Goal: Task Accomplishment & Management: Use online tool/utility

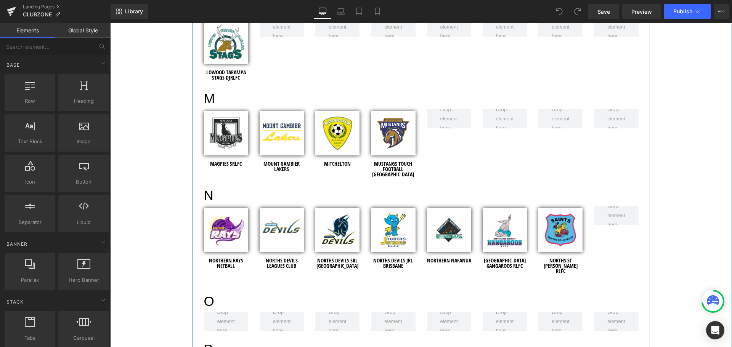
scroll to position [1258, 0]
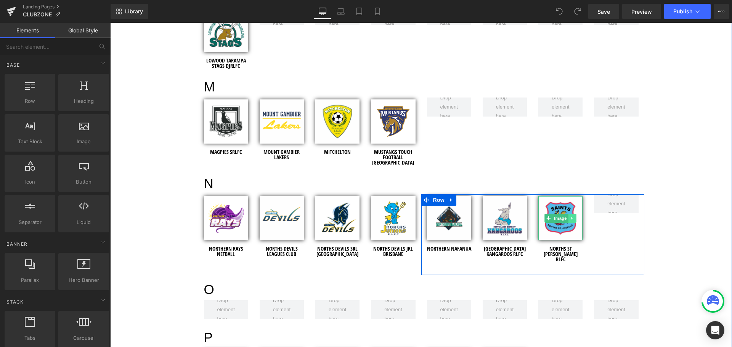
click at [570, 216] on icon at bounding box center [572, 218] width 4 height 5
click at [566, 216] on icon at bounding box center [568, 218] width 4 height 4
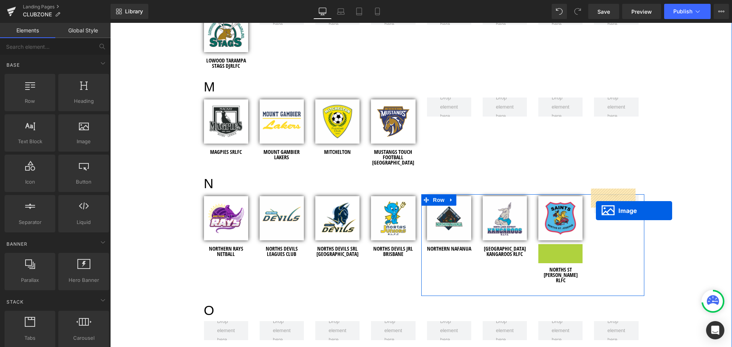
drag, startPoint x: 547, startPoint y: 262, endPoint x: 596, endPoint y: 210, distance: 70.6
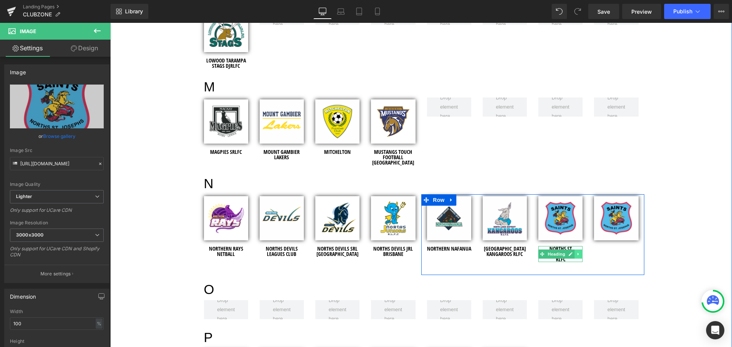
click at [576, 252] on icon at bounding box center [578, 254] width 4 height 5
click at [572, 252] on icon at bounding box center [574, 254] width 4 height 4
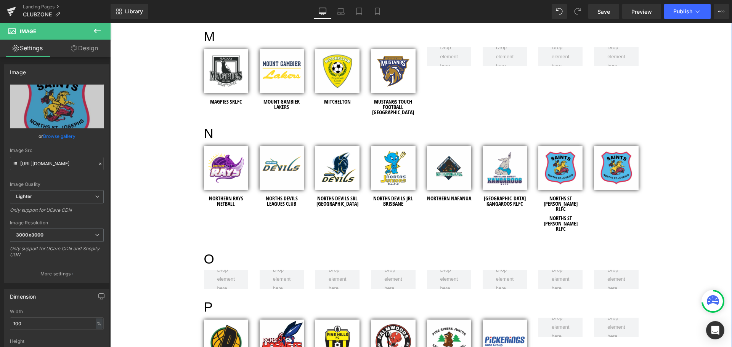
scroll to position [1307, 0]
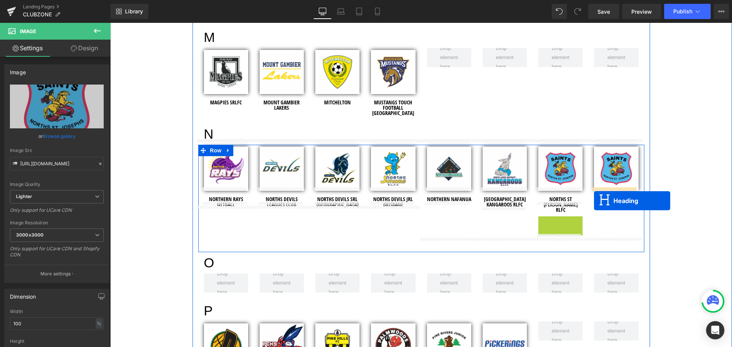
drag, startPoint x: 540, startPoint y: 212, endPoint x: 594, endPoint y: 201, distance: 55.2
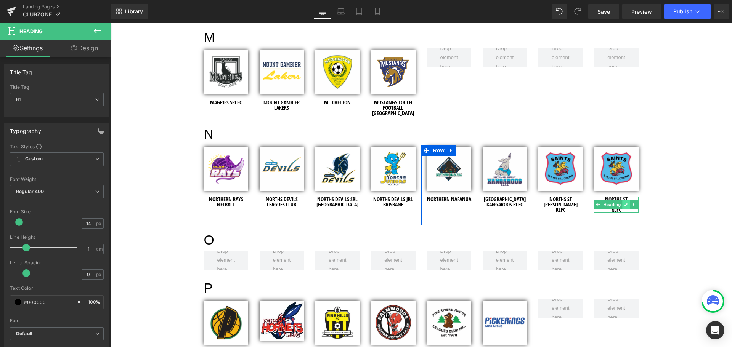
click at [625, 203] on icon at bounding box center [627, 205] width 4 height 4
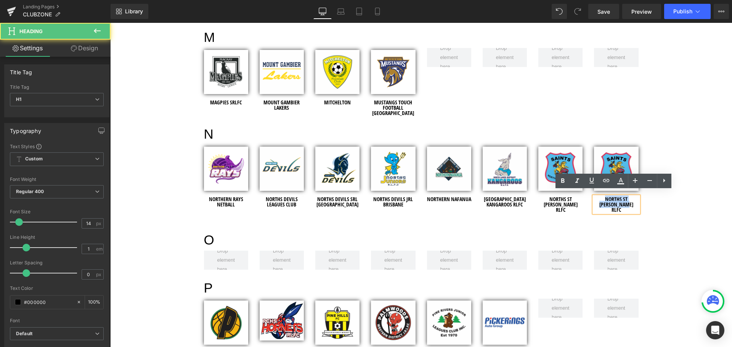
drag, startPoint x: 622, startPoint y: 199, endPoint x: 582, endPoint y: 191, distance: 40.1
click at [582, 191] on div "Image Northern nafanua Heading Image NORTH LAKES DISTRICT KANGAROOS RLFC Headin…" at bounding box center [532, 185] width 223 height 81
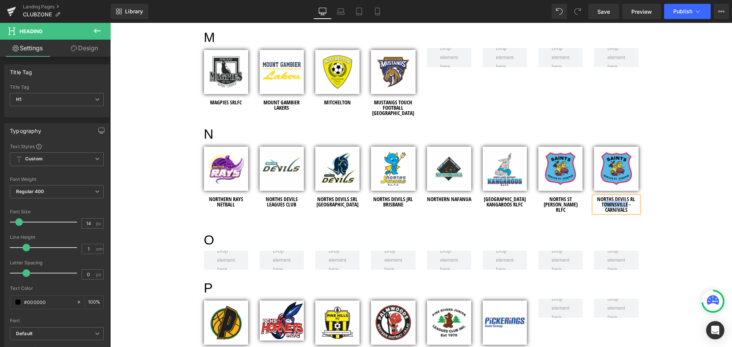
drag, startPoint x: 625, startPoint y: 199, endPoint x: 602, endPoint y: 199, distance: 22.9
click at [602, 199] on h1 "NORTHS DEVILS RL TOWNSVILLE - CARNIVALS" at bounding box center [616, 205] width 44 height 16
click at [674, 136] on div "Welcome to the Clubzone! Heading Clubzone has been created for our clients to p…" at bounding box center [421, 27] width 622 height 2271
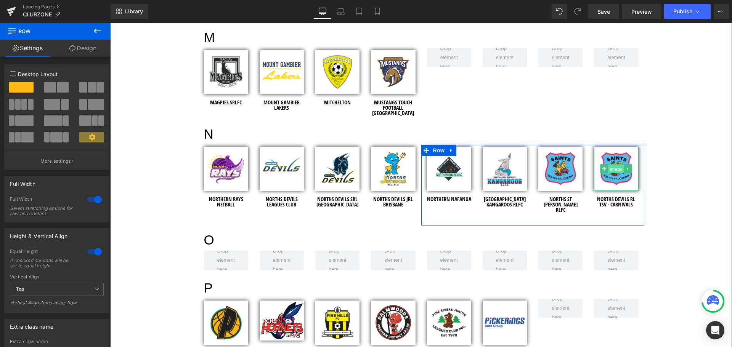
click at [615, 165] on span "Image" at bounding box center [616, 169] width 16 height 9
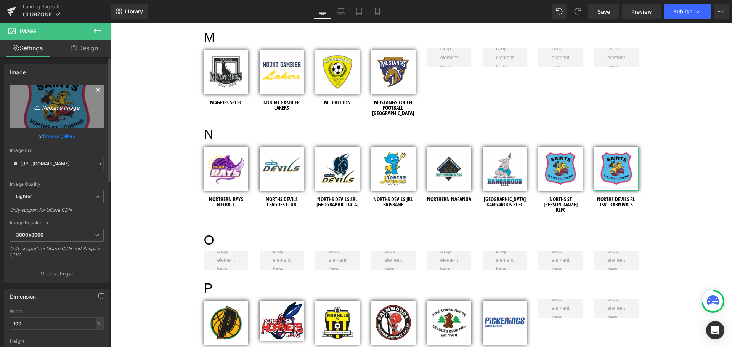
click at [54, 106] on icon "Replace Image" at bounding box center [56, 107] width 61 height 10
type input "C:\fakepath\Norths Devils RL Townsville - Shopify Images - 2025 - LOGO.jpg"
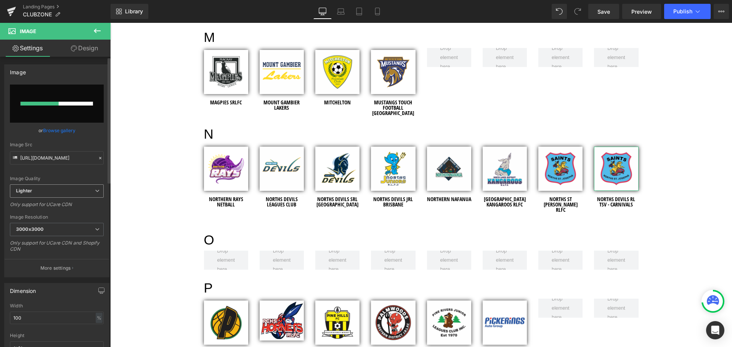
click at [77, 190] on span "Lighter" at bounding box center [57, 190] width 94 height 13
click at [55, 190] on span "Lighter" at bounding box center [55, 190] width 91 height 13
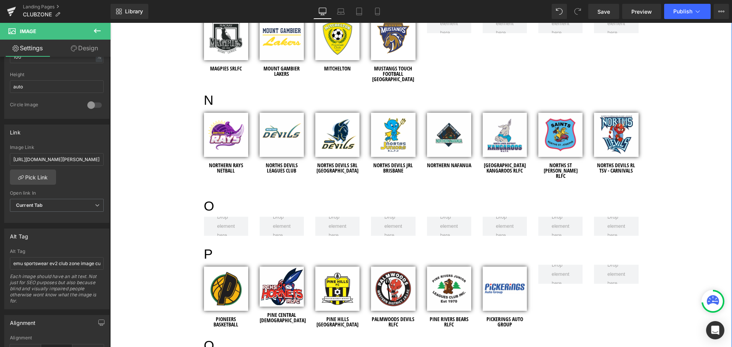
scroll to position [1383, 0]
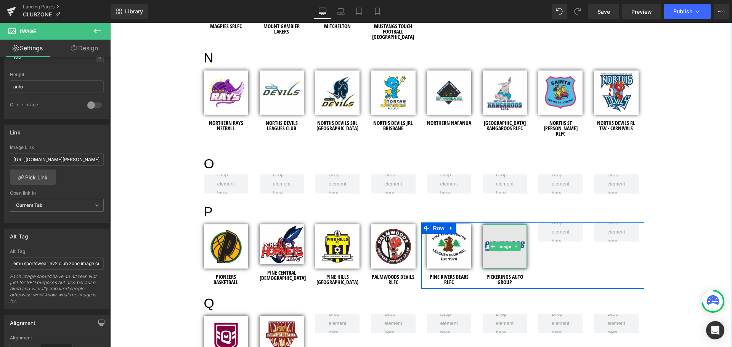
click at [503, 224] on img at bounding box center [504, 246] width 44 height 44
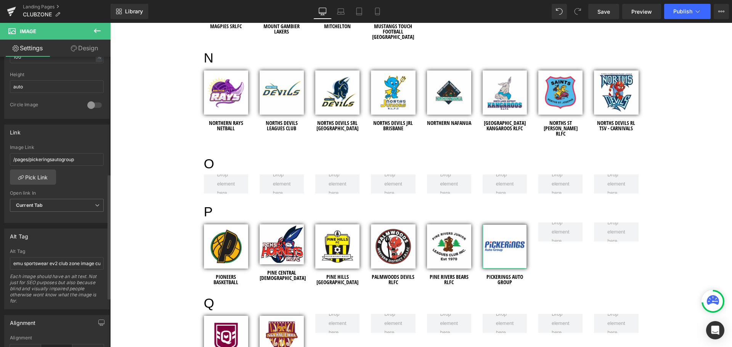
scroll to position [305, 0]
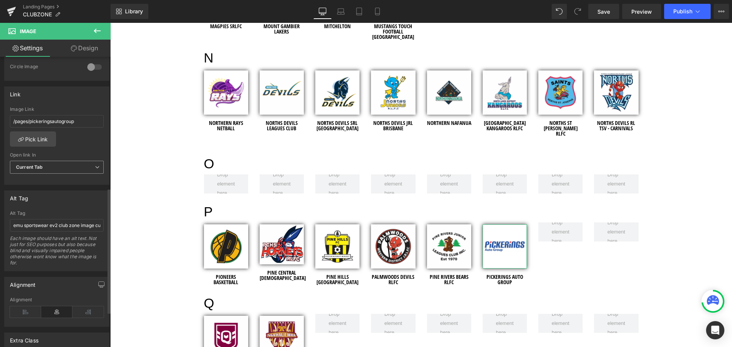
click at [59, 167] on span "Current Tab" at bounding box center [57, 167] width 94 height 13
click at [60, 167] on span "Current Tab" at bounding box center [55, 167] width 91 height 13
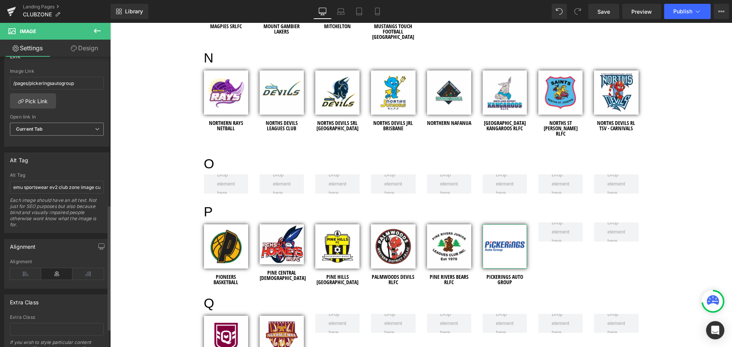
scroll to position [381, 0]
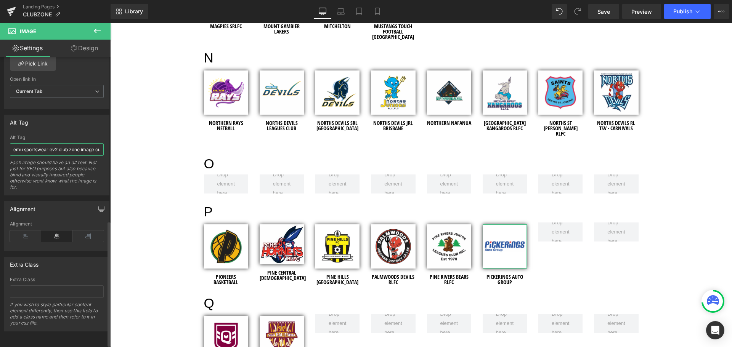
click at [51, 151] on input "emu sportswear ev2 club zone image custom team wear" at bounding box center [57, 149] width 94 height 13
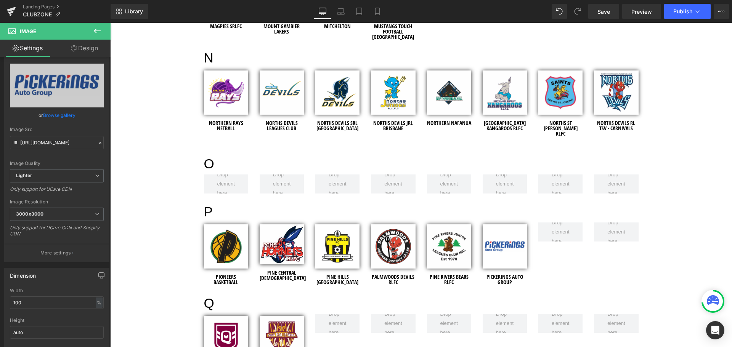
scroll to position [5, 0]
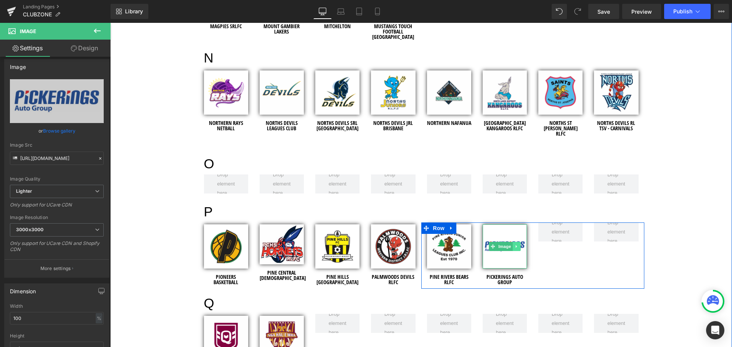
click at [515, 245] on icon at bounding box center [515, 246] width 1 height 3
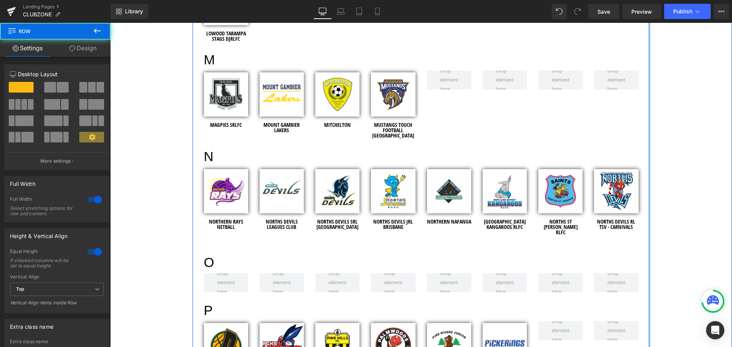
scroll to position [1269, 0]
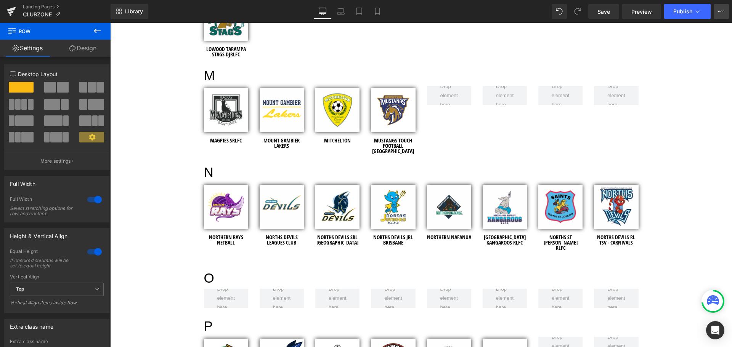
click at [720, 15] on button "View Live Page View with current Template Save Template to Library Schedule Pub…" at bounding box center [720, 11] width 15 height 15
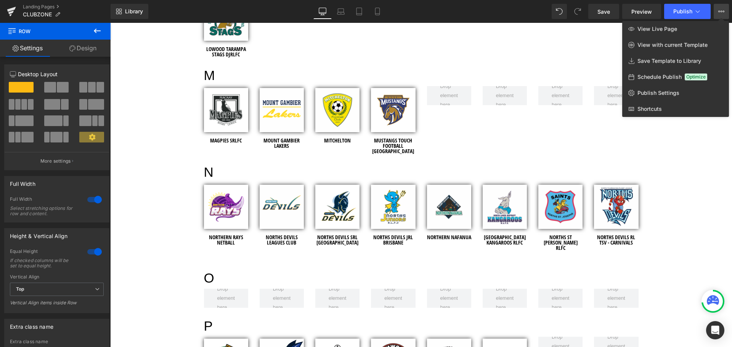
click at [720, 13] on icon at bounding box center [721, 11] width 6 height 6
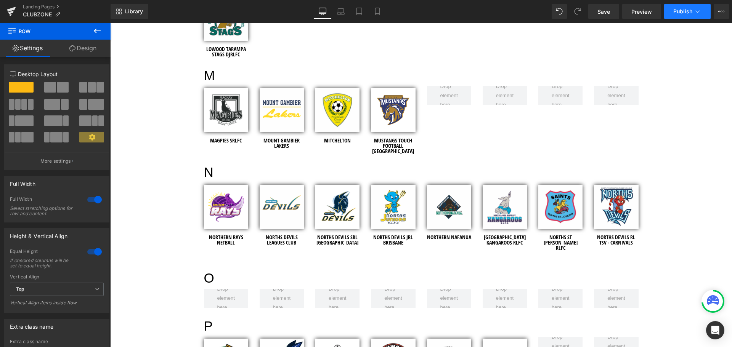
click at [673, 12] on span "Publish" at bounding box center [682, 11] width 19 height 6
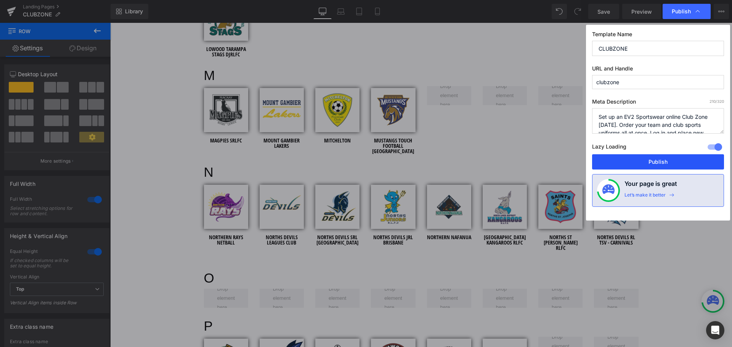
click at [635, 160] on button "Publish" at bounding box center [658, 161] width 132 height 15
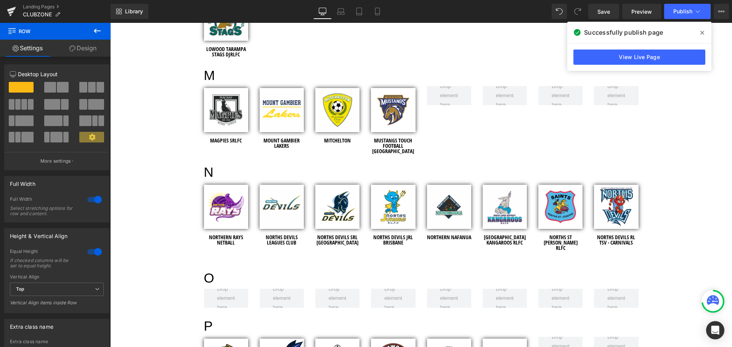
click at [702, 31] on icon at bounding box center [702, 33] width 4 height 6
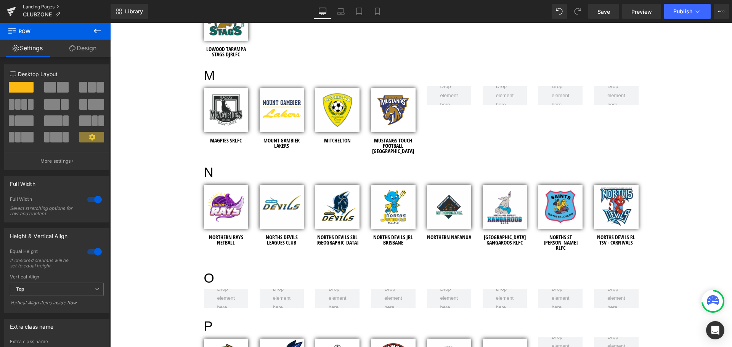
click at [48, 6] on link "Landing Pages" at bounding box center [67, 7] width 88 height 6
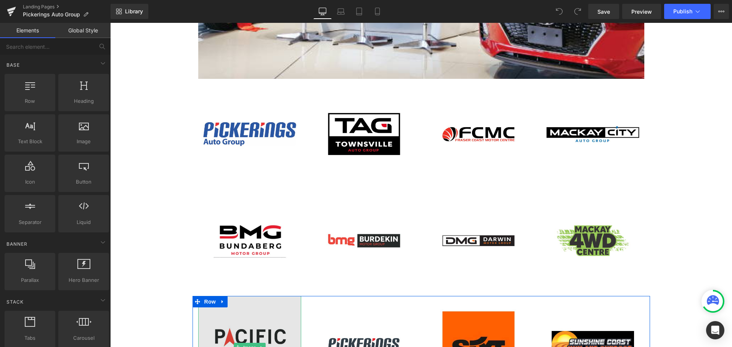
scroll to position [191, 0]
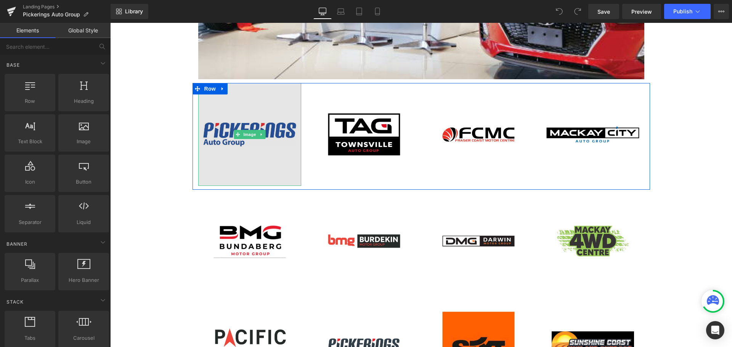
click at [252, 148] on img at bounding box center [249, 134] width 103 height 103
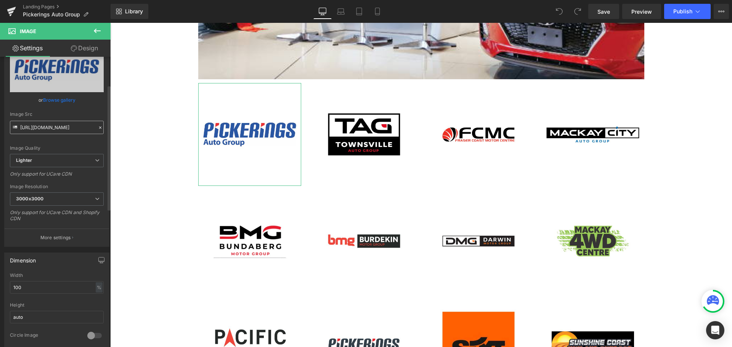
scroll to position [76, 0]
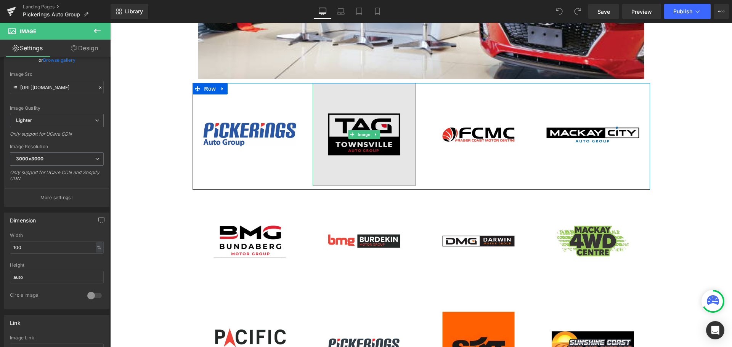
click at [408, 154] on img at bounding box center [364, 134] width 103 height 103
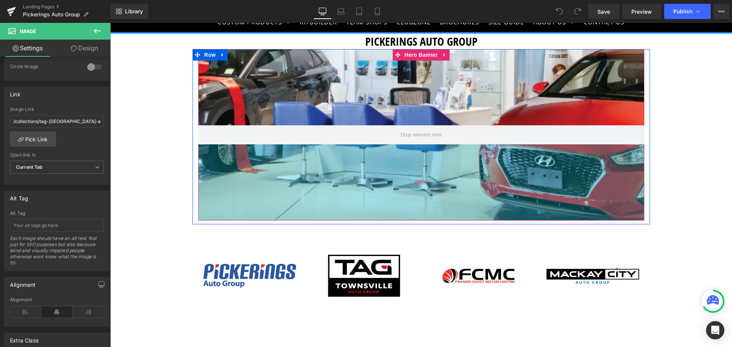
scroll to position [0, 0]
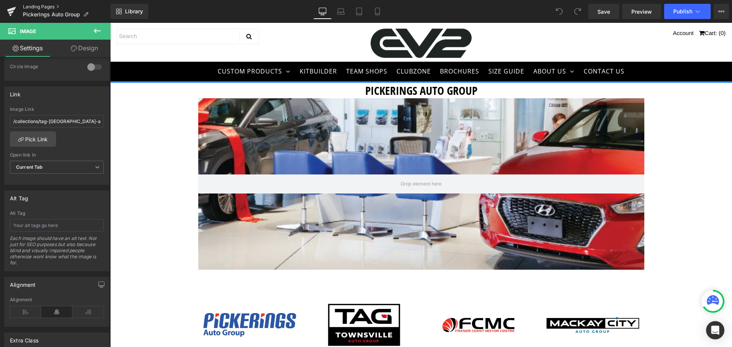
click at [44, 6] on link "Landing Pages" at bounding box center [67, 7] width 88 height 6
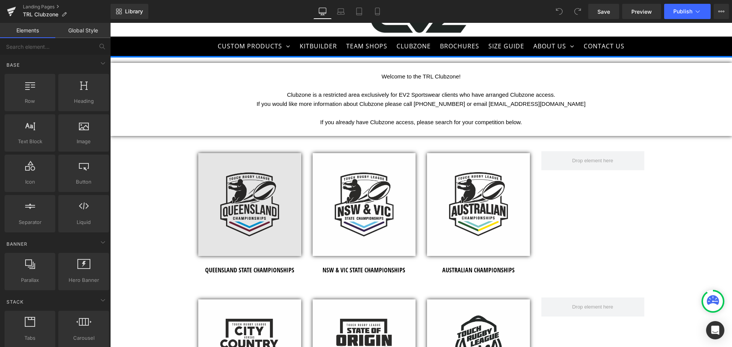
scroll to position [38, 0]
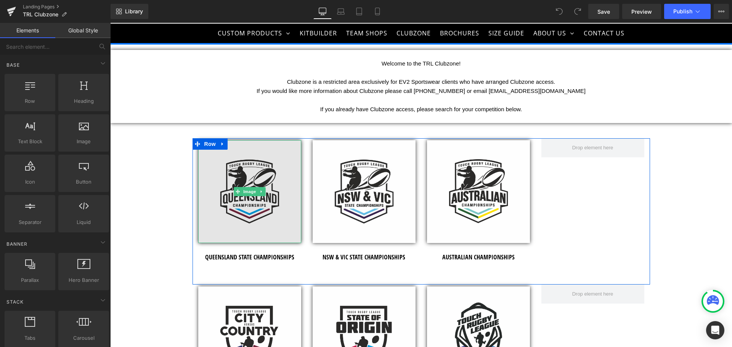
click at [252, 179] on img at bounding box center [249, 191] width 103 height 103
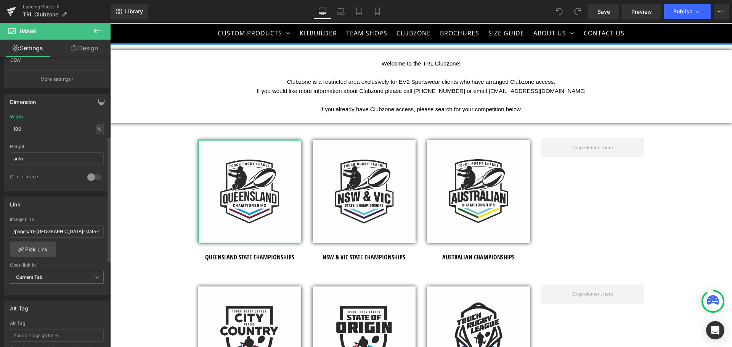
scroll to position [229, 0]
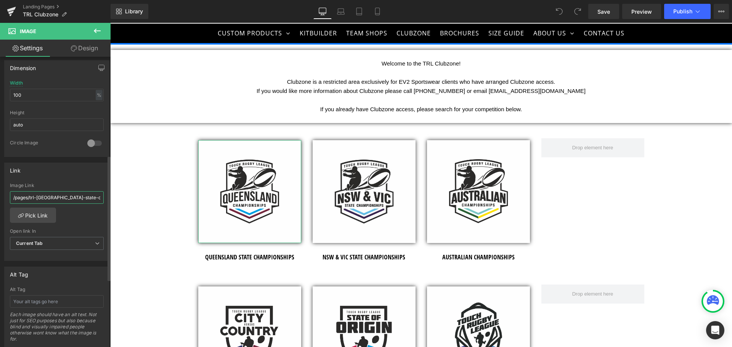
click at [14, 199] on input "/pages/trl-queensland-state-championships" at bounding box center [57, 197] width 94 height 13
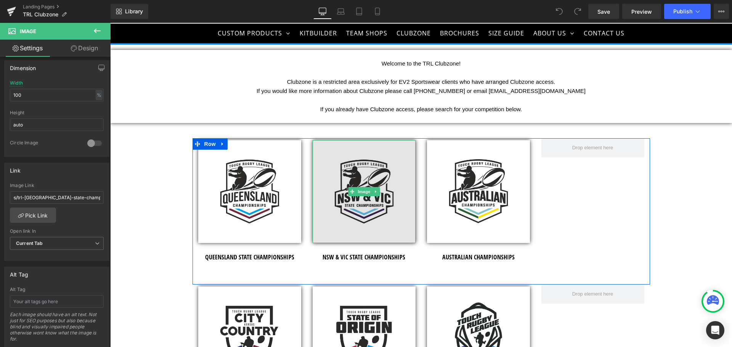
click at [384, 218] on img at bounding box center [364, 191] width 103 height 103
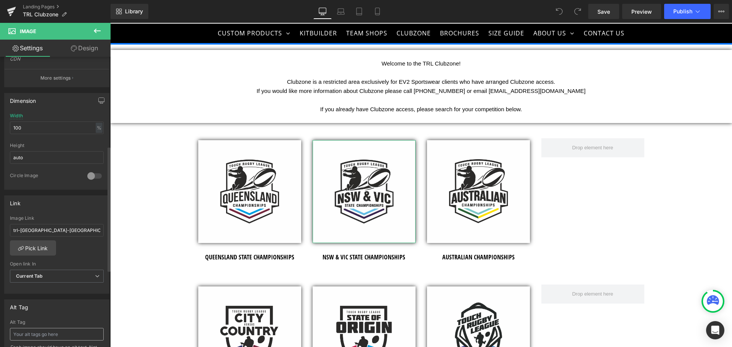
scroll to position [272, 0]
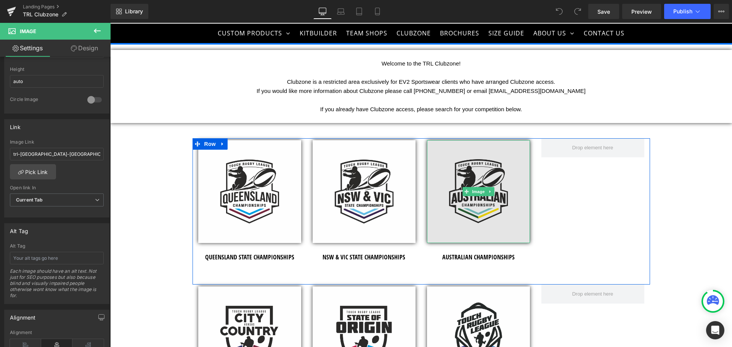
click at [506, 206] on img at bounding box center [478, 191] width 103 height 103
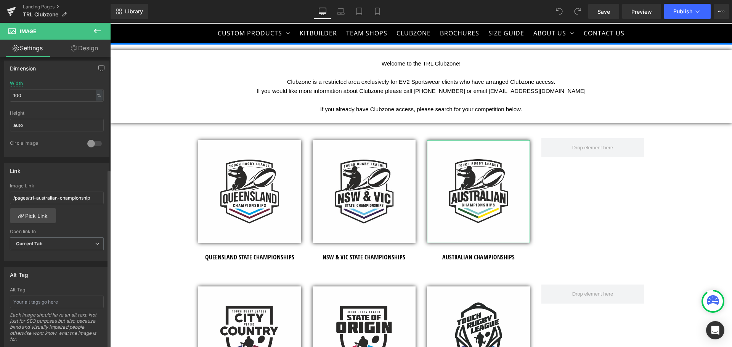
scroll to position [229, 0]
click at [129, 10] on span "Library" at bounding box center [134, 11] width 18 height 7
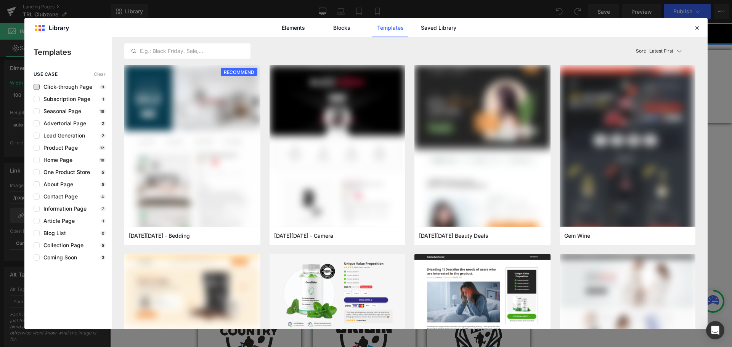
click at [53, 87] on span "Click-through Page" at bounding box center [66, 87] width 53 height 6
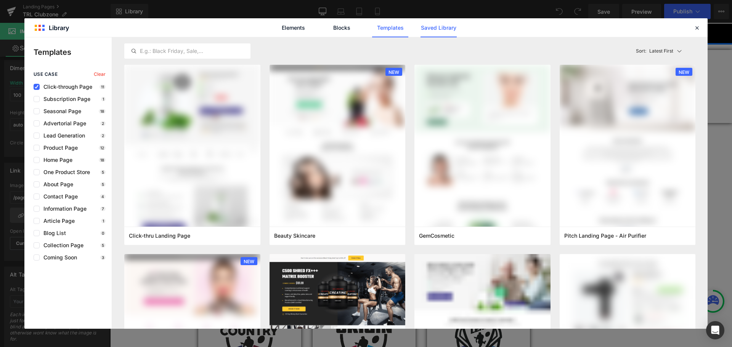
click at [441, 28] on link "Saved Library" at bounding box center [438, 27] width 36 height 19
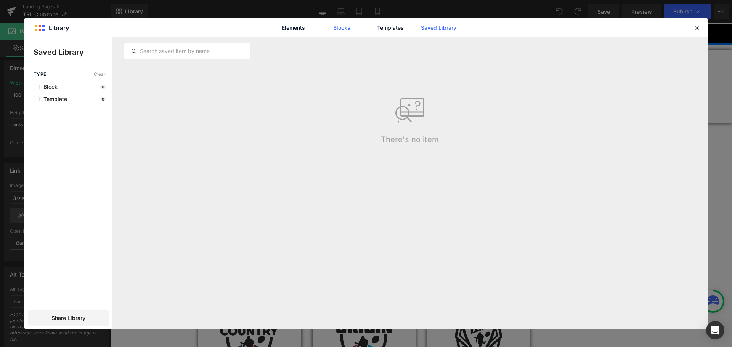
click at [340, 29] on link "Blocks" at bounding box center [342, 27] width 36 height 19
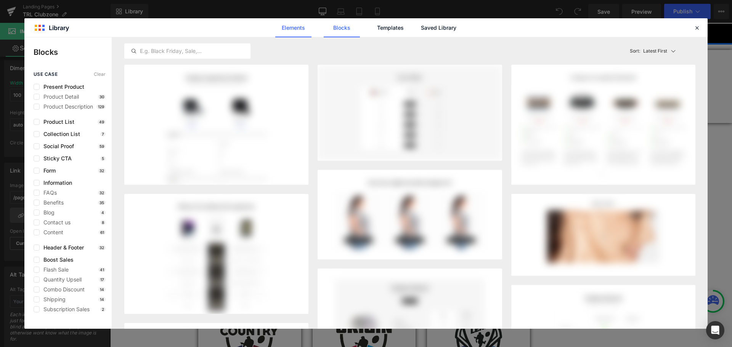
click at [288, 31] on link "Elements" at bounding box center [293, 27] width 36 height 19
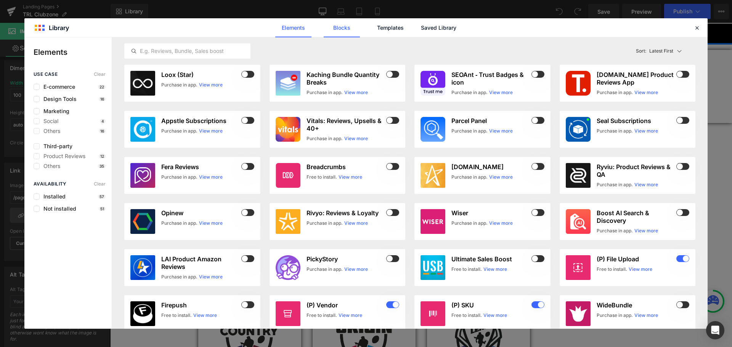
click at [337, 30] on link "Blocks" at bounding box center [342, 27] width 36 height 19
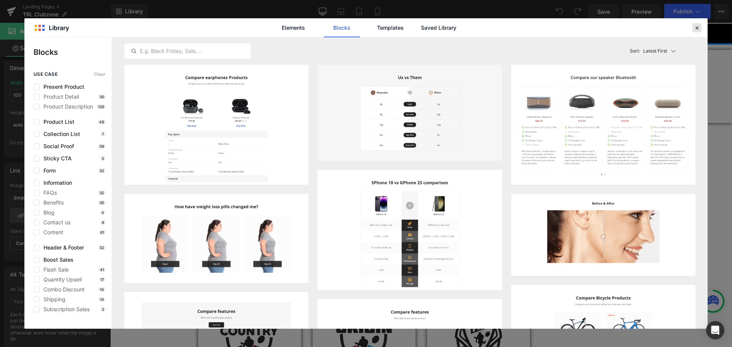
click at [699, 29] on icon at bounding box center [696, 27] width 7 height 7
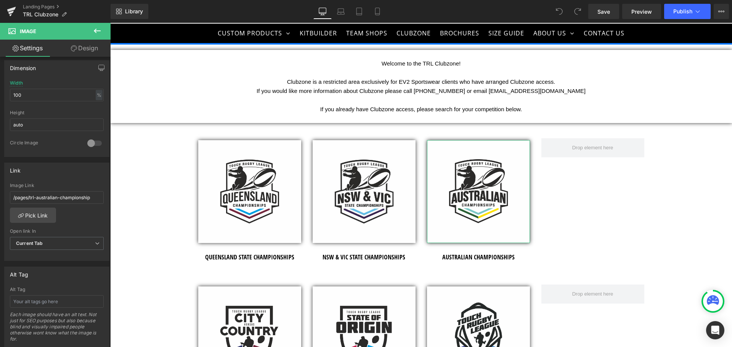
click at [74, 50] on icon at bounding box center [74, 48] width 6 height 6
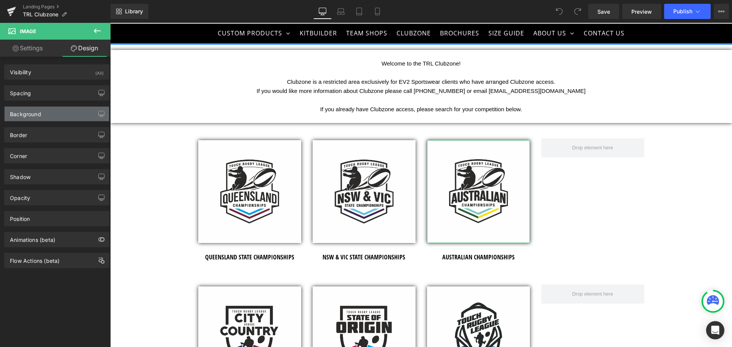
click at [51, 111] on div "Background" at bounding box center [57, 114] width 104 height 14
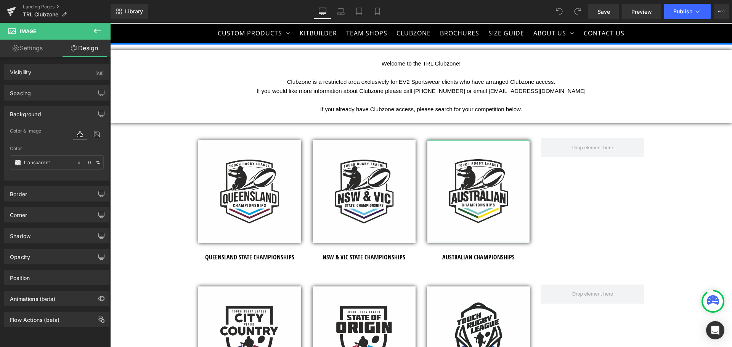
click at [51, 111] on div "Background" at bounding box center [57, 114] width 104 height 14
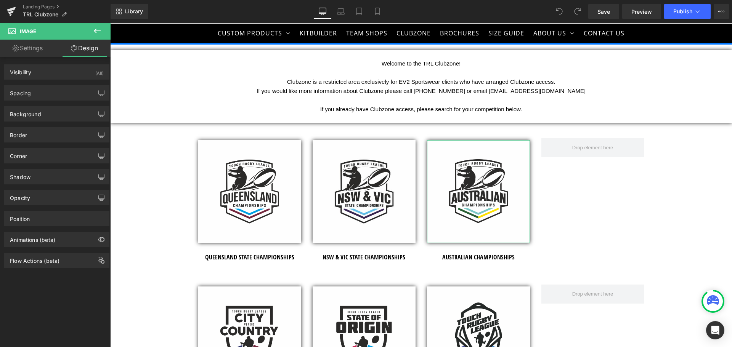
click at [33, 50] on link "Settings" at bounding box center [27, 48] width 55 height 17
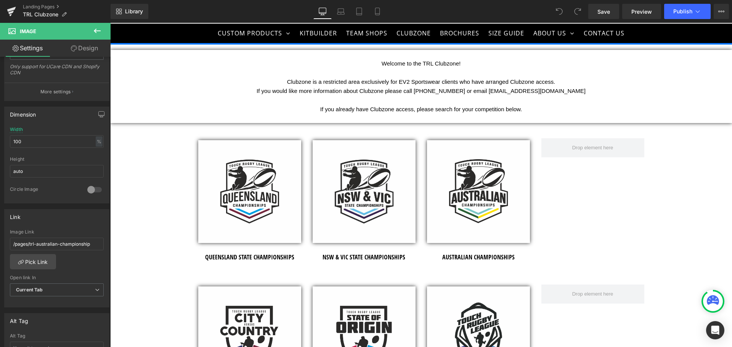
click at [94, 30] on icon at bounding box center [97, 31] width 7 height 5
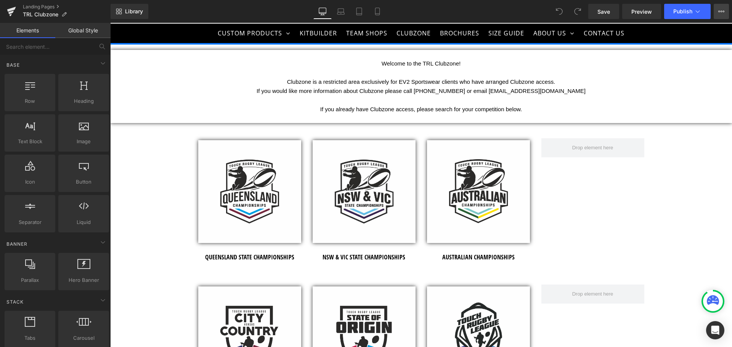
click at [724, 11] on button "View Live Page View with current Template Save Template to Library Schedule Pub…" at bounding box center [720, 11] width 15 height 15
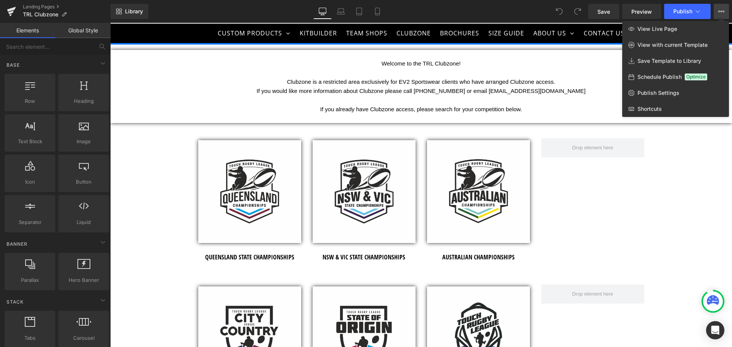
click at [724, 11] on button "View Live Page View with current Template Save Template to Library Schedule Pub…" at bounding box center [720, 11] width 15 height 15
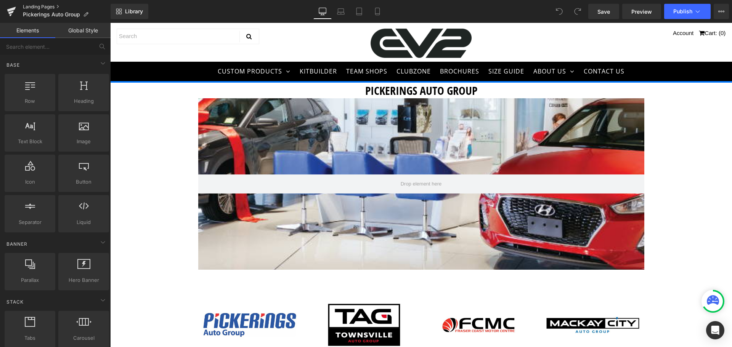
click at [37, 6] on link "Landing Pages" at bounding box center [67, 7] width 88 height 6
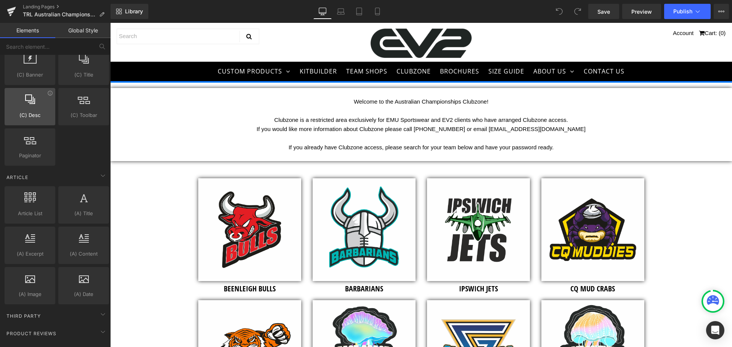
scroll to position [1234, 0]
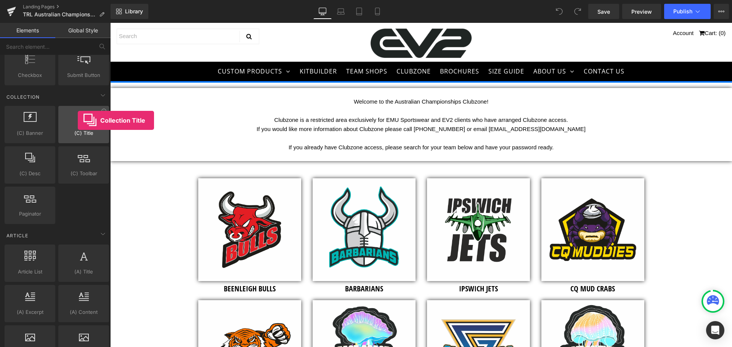
click at [79, 120] on icon at bounding box center [84, 117] width 10 height 10
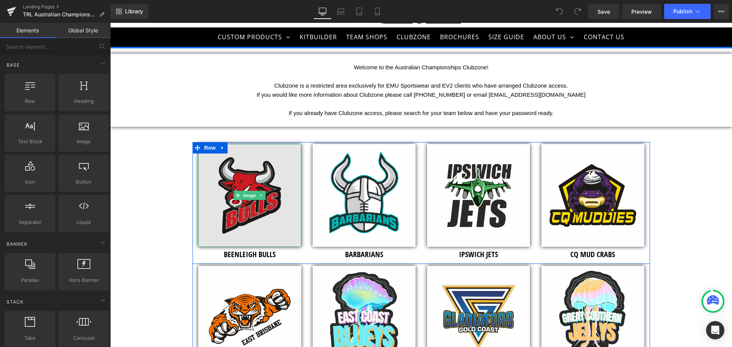
scroll to position [38, 0]
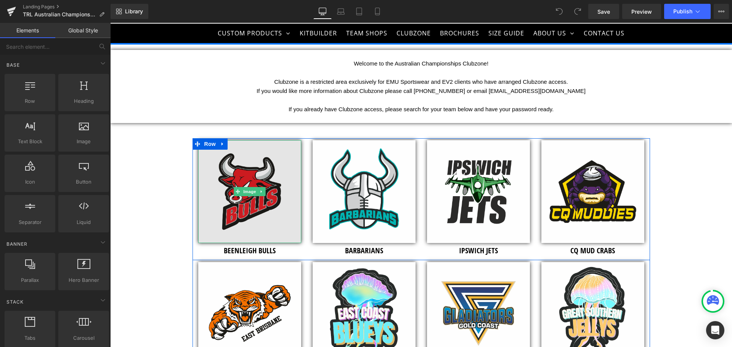
click at [263, 210] on img at bounding box center [249, 191] width 103 height 103
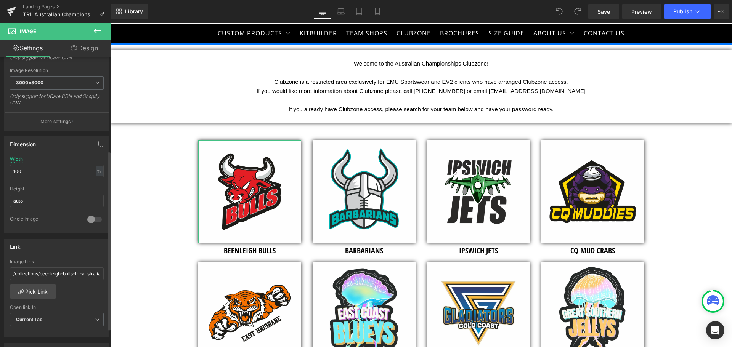
scroll to position [267, 0]
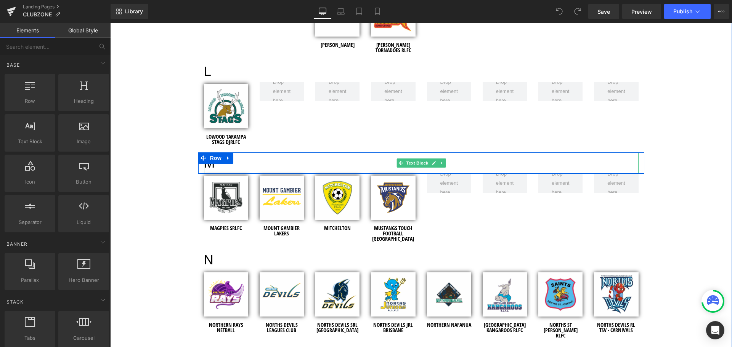
scroll to position [1372, 0]
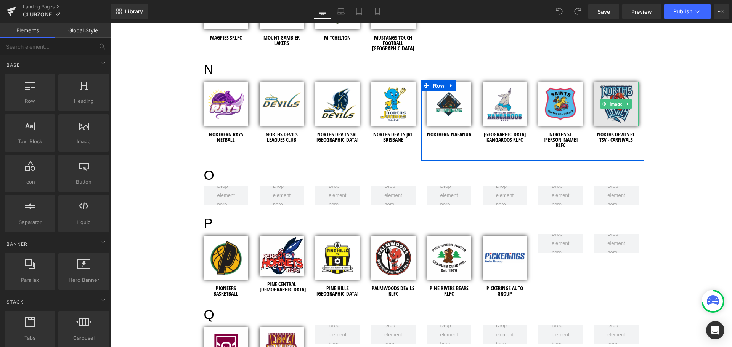
click at [617, 94] on img at bounding box center [616, 104] width 44 height 44
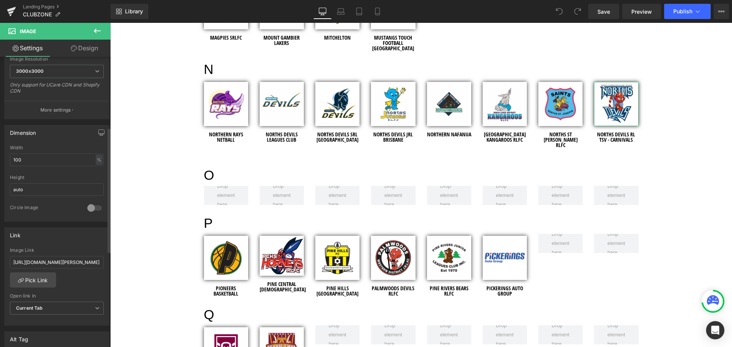
scroll to position [229, 0]
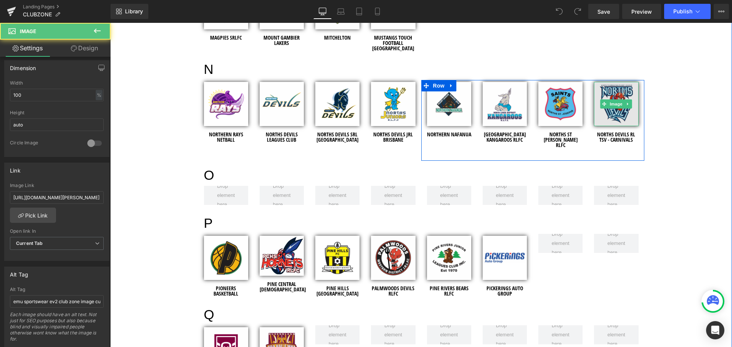
click at [622, 84] on img at bounding box center [616, 104] width 44 height 44
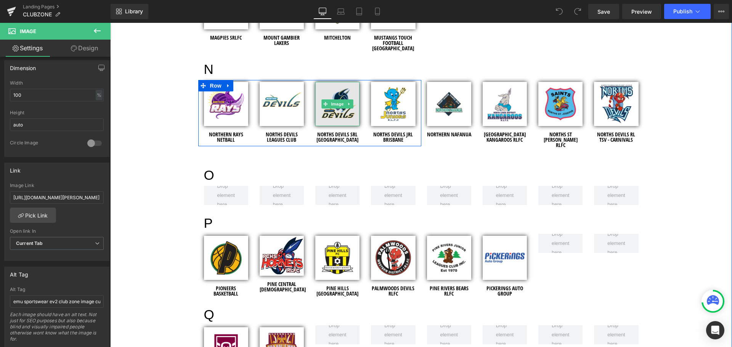
click at [341, 87] on img at bounding box center [337, 104] width 44 height 44
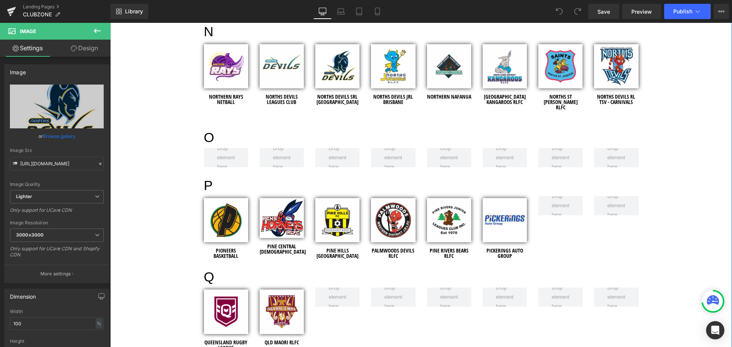
scroll to position [1296, 0]
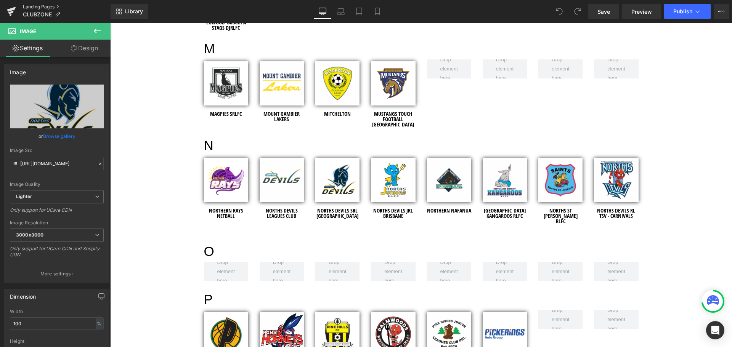
click at [44, 5] on link "Landing Pages" at bounding box center [67, 7] width 88 height 6
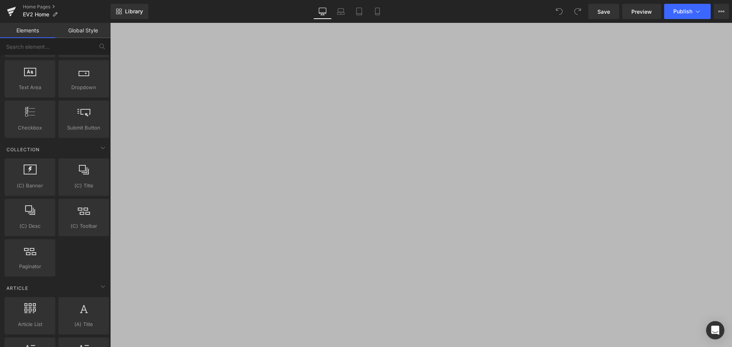
scroll to position [1220, 0]
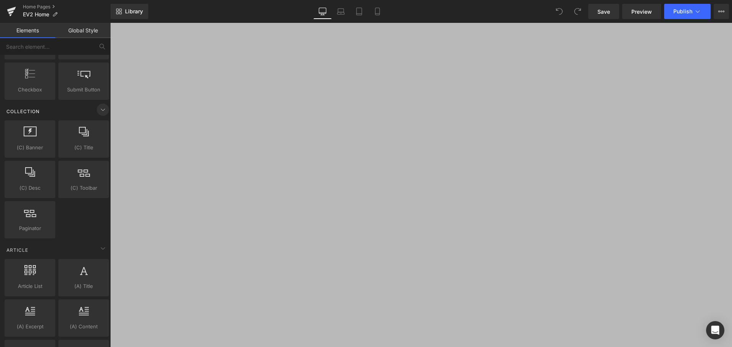
click at [98, 112] on icon at bounding box center [102, 109] width 9 height 9
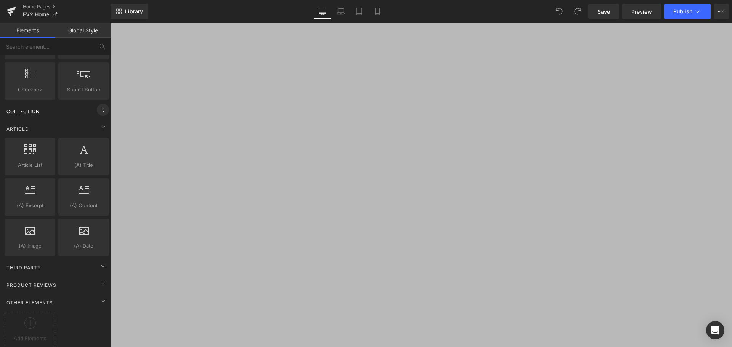
click at [98, 111] on icon at bounding box center [102, 109] width 9 height 9
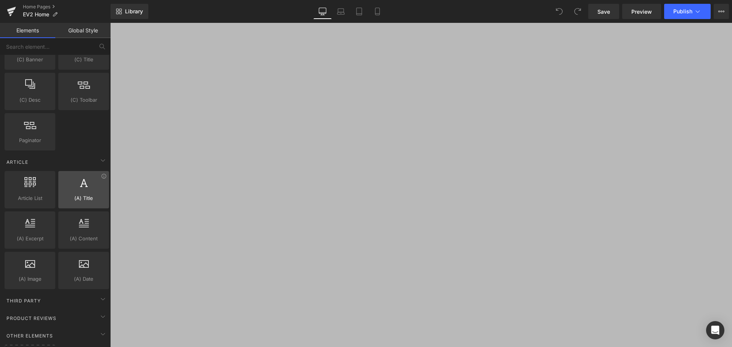
scroll to position [1348, 0]
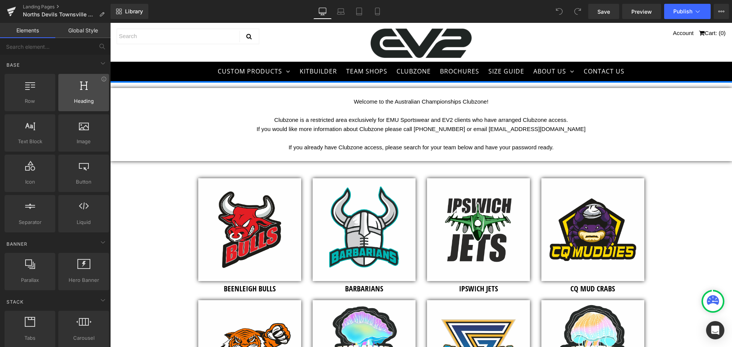
click at [69, 91] on div at bounding box center [84, 88] width 46 height 17
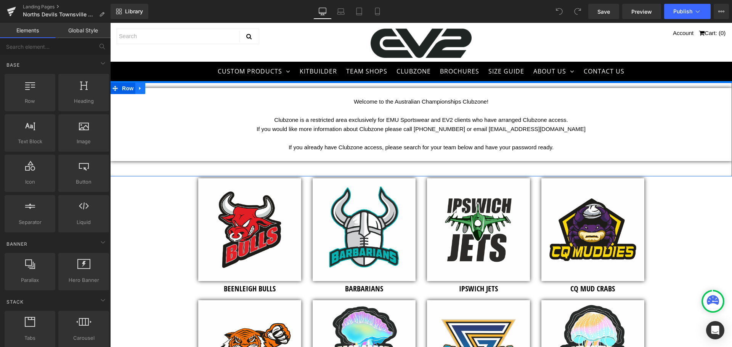
click at [138, 91] on icon at bounding box center [140, 88] width 5 height 6
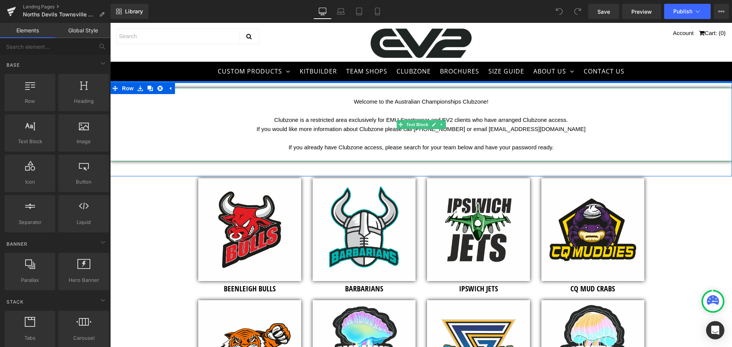
click at [304, 122] on span "Clubzone is a restricted area exclusively for EMU Sportswear and EV2 clients wh…" at bounding box center [420, 120] width 293 height 6
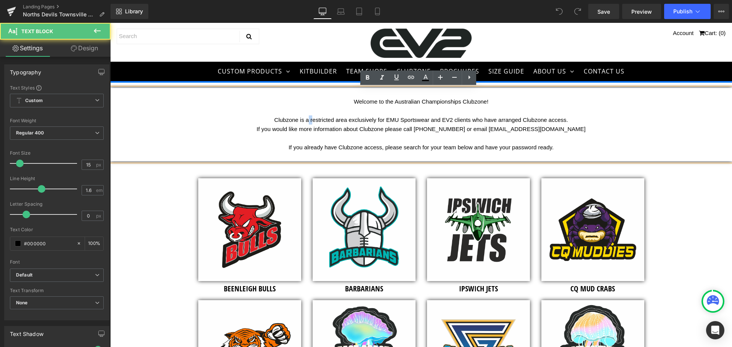
click at [304, 122] on span "Clubzone is a restricted area exclusively for EMU Sportswear and EV2 clients wh…" at bounding box center [420, 120] width 293 height 6
click at [366, 128] on span "If you would like more information about Clubzone please call 07 4771 2091 or e…" at bounding box center [420, 129] width 329 height 6
click at [559, 148] on p "If you already have Clubzone access, please search for your team below and have…" at bounding box center [421, 147] width 622 height 9
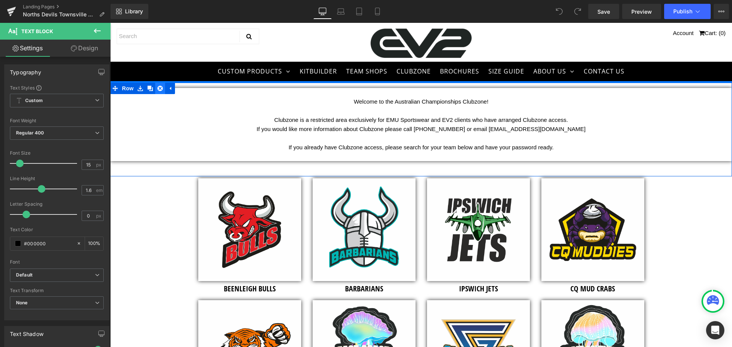
click at [159, 88] on icon at bounding box center [159, 88] width 5 height 5
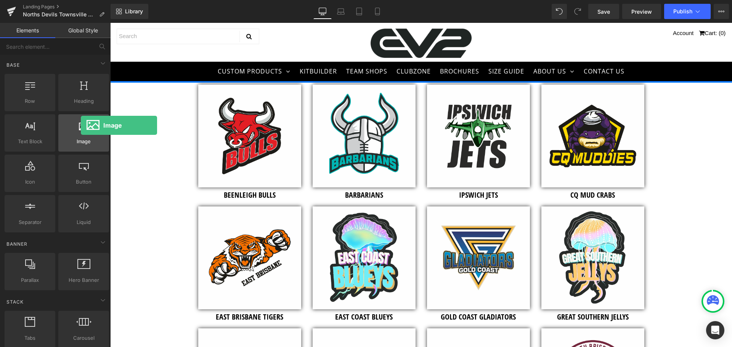
click at [81, 125] on icon at bounding box center [84, 125] width 10 height 10
click at [89, 141] on span "Image" at bounding box center [84, 142] width 46 height 8
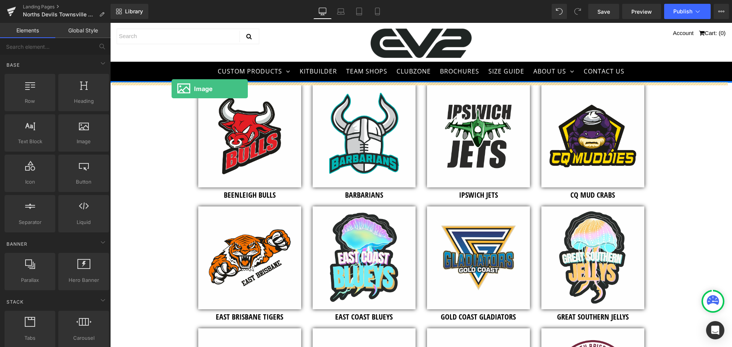
drag, startPoint x: 196, startPoint y: 157, endPoint x: 171, endPoint y: 89, distance: 72.4
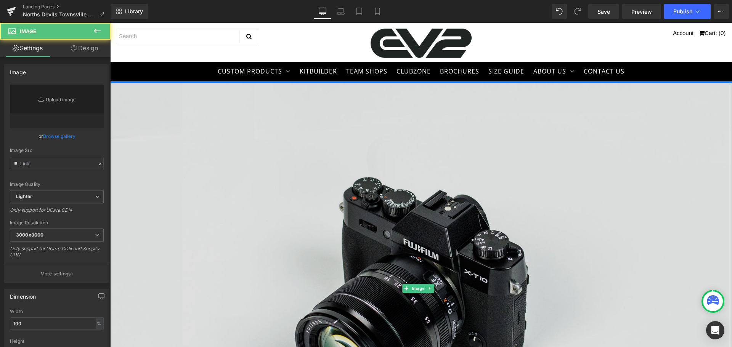
type input "//d1um8515vdn9kb.cloudfront.net/images/parallax.jpg"
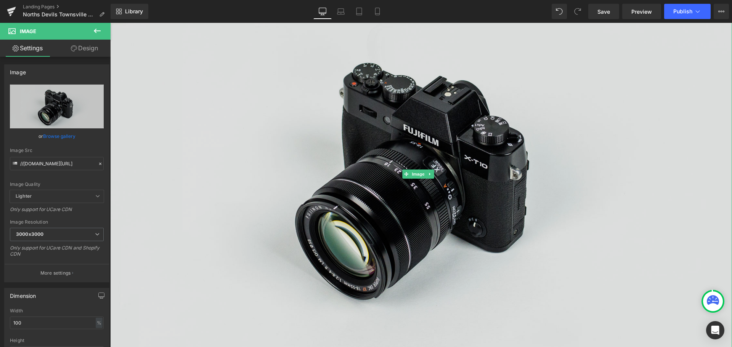
scroll to position [229, 0]
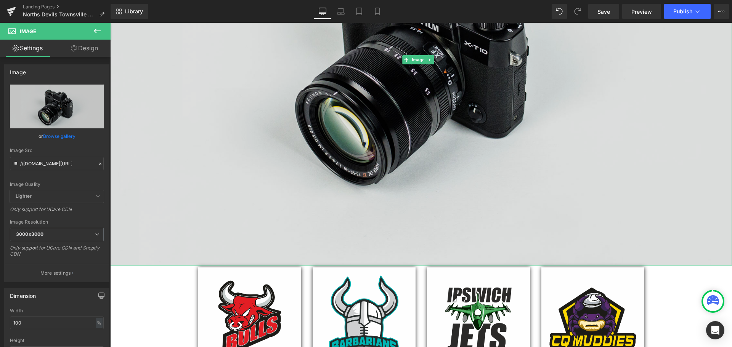
drag, startPoint x: 356, startPoint y: 261, endPoint x: 348, endPoint y: 153, distance: 108.1
click at [348, 153] on div "Image" at bounding box center [421, 60] width 622 height 412
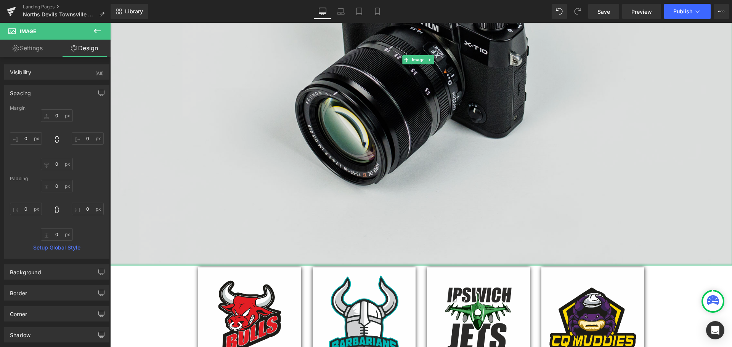
type input "0px"
drag, startPoint x: 398, startPoint y: 261, endPoint x: 399, endPoint y: 180, distance: 81.2
click at [399, 180] on div "Image" at bounding box center [421, 60] width 622 height 412
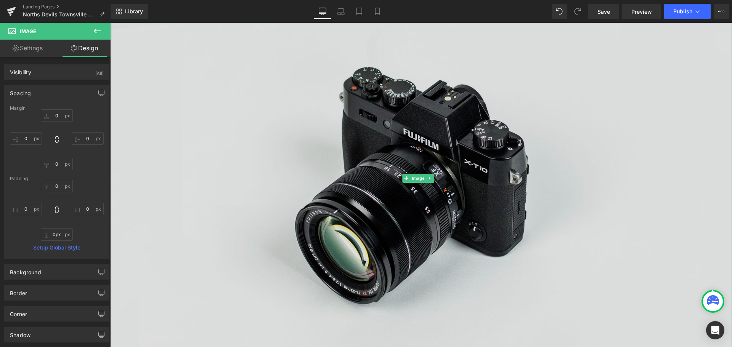
scroll to position [114, 0]
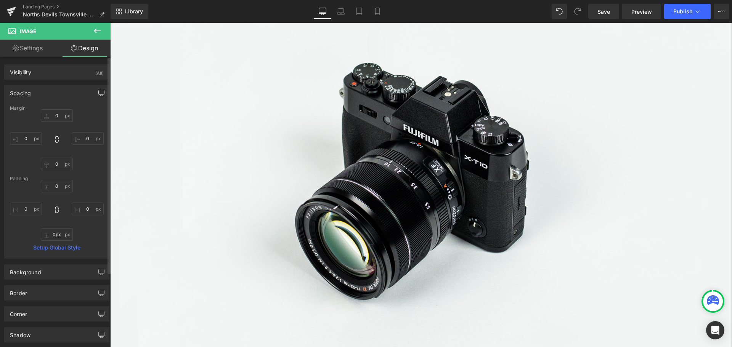
click at [99, 94] on icon "button" at bounding box center [102, 94] width 6 height 0
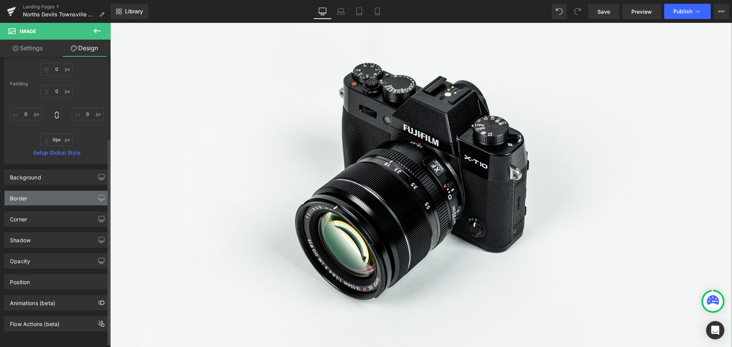
scroll to position [0, 0]
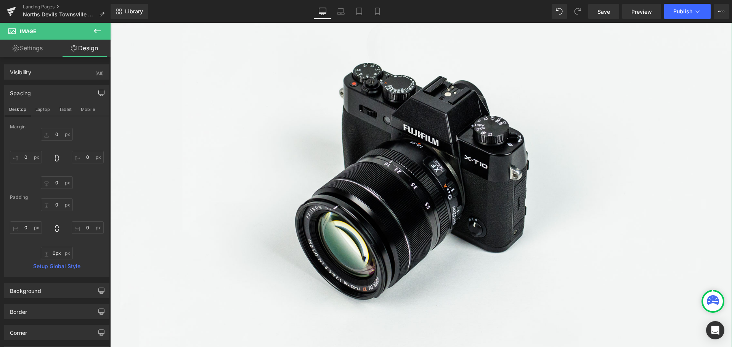
click at [67, 265] on link "Setup Global Style" at bounding box center [57, 266] width 94 height 6
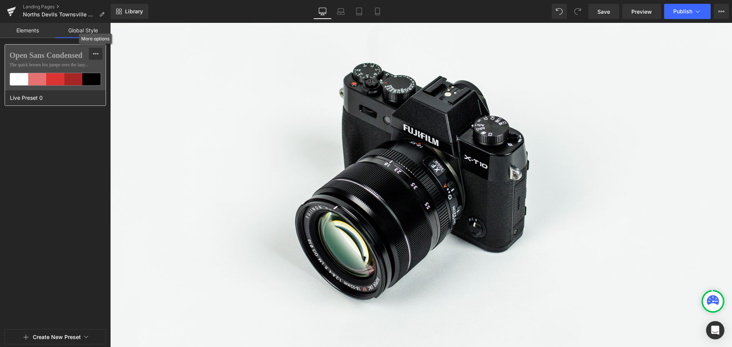
click at [93, 52] on icon at bounding box center [96, 54] width 6 height 6
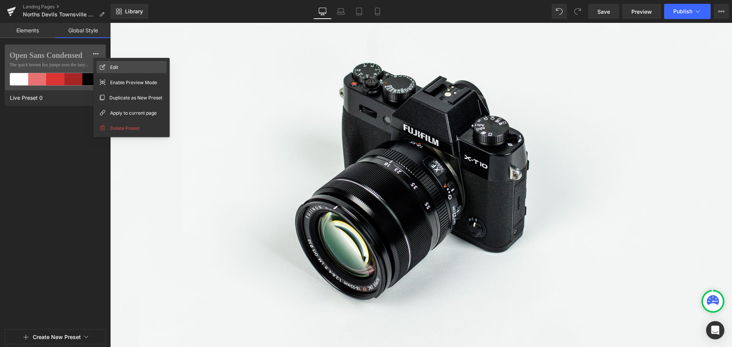
click at [112, 67] on span "Edit" at bounding box center [114, 67] width 8 height 8
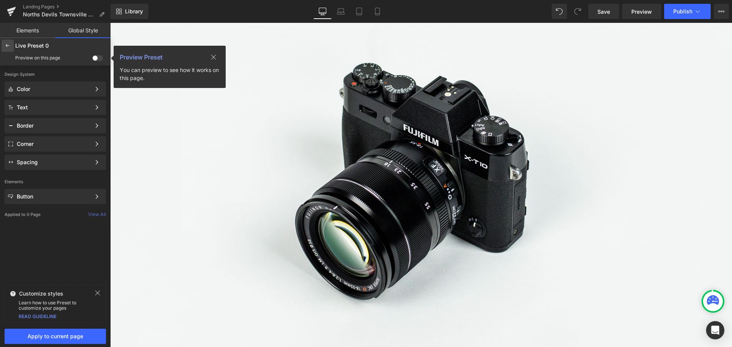
click at [8, 45] on icon at bounding box center [8, 46] width 6 height 6
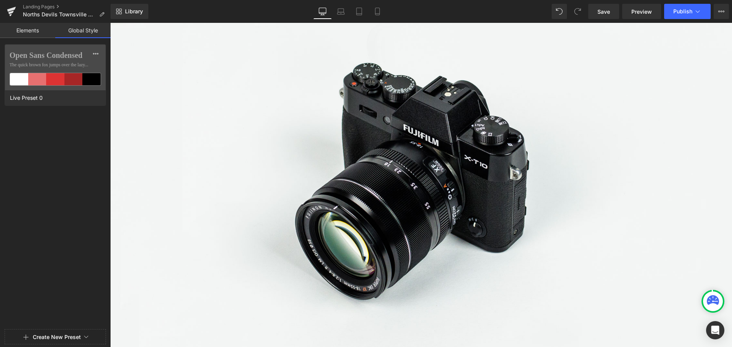
click at [30, 29] on link "Elements" at bounding box center [27, 30] width 55 height 15
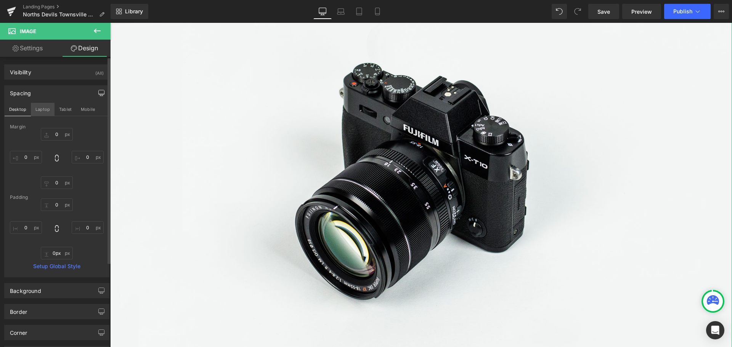
click at [43, 111] on button "Laptop" at bounding box center [43, 109] width 24 height 13
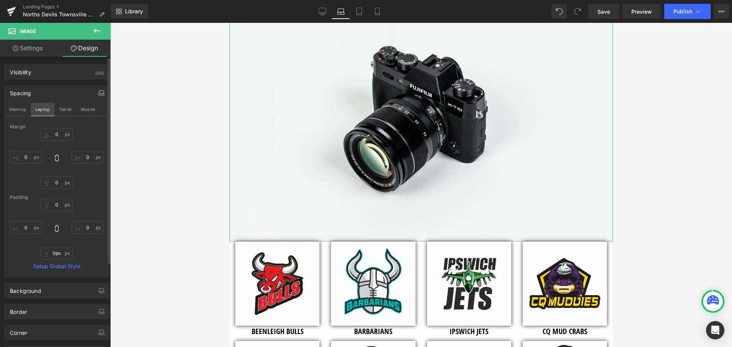
type input "0"
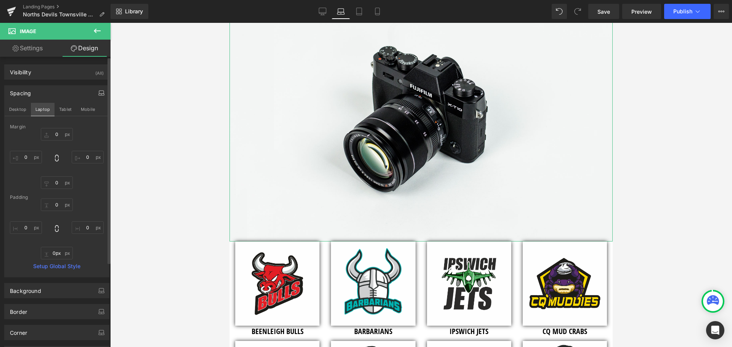
type input "0"
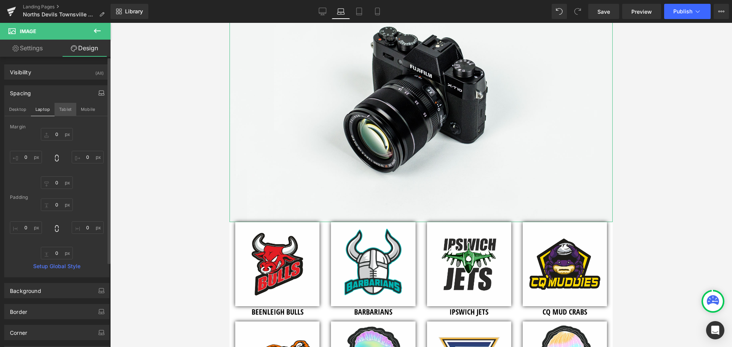
click at [63, 111] on button "Tablet" at bounding box center [65, 109] width 22 height 13
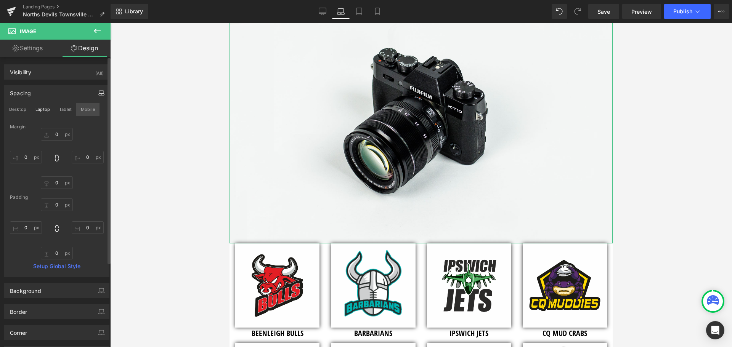
type input "0"
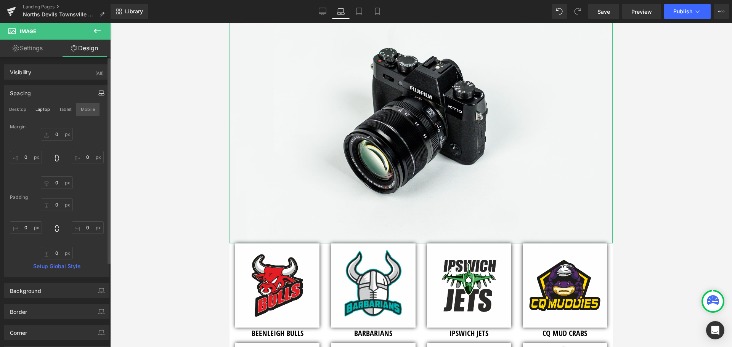
type input "0"
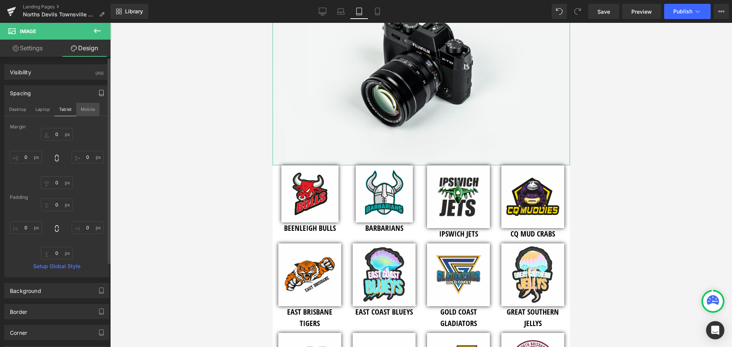
click at [81, 111] on button "Mobile" at bounding box center [87, 109] width 23 height 13
type input "0"
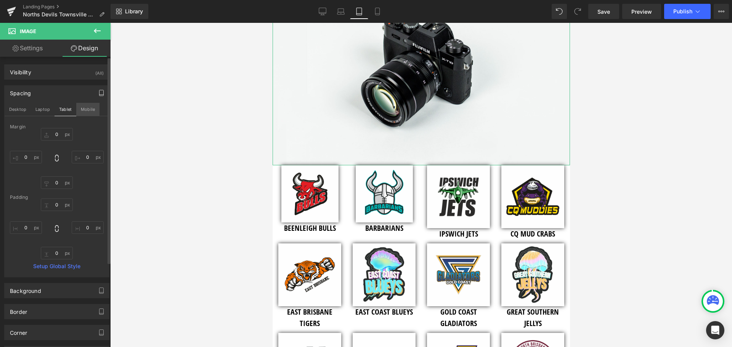
type input "0"
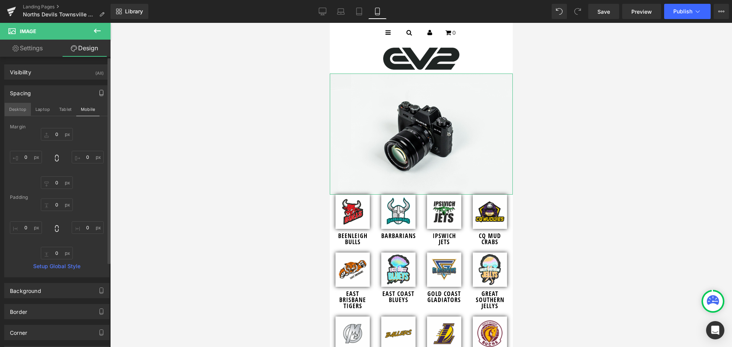
click at [23, 109] on button "Desktop" at bounding box center [18, 109] width 26 height 13
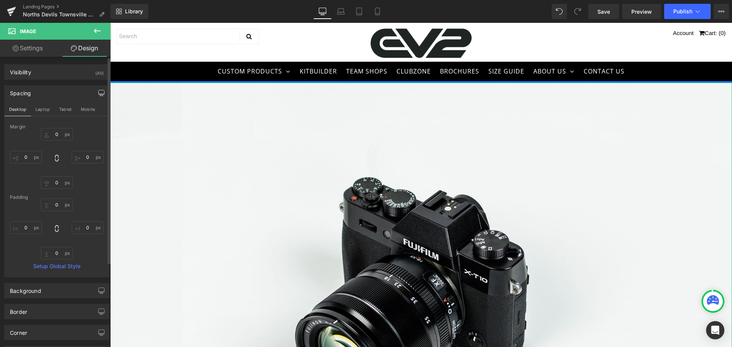
type input "0"
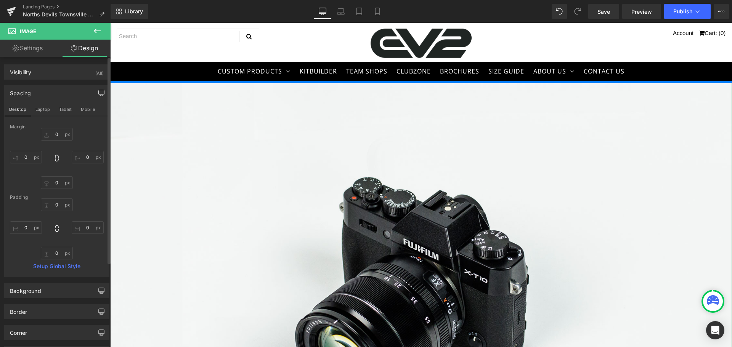
type input "0"
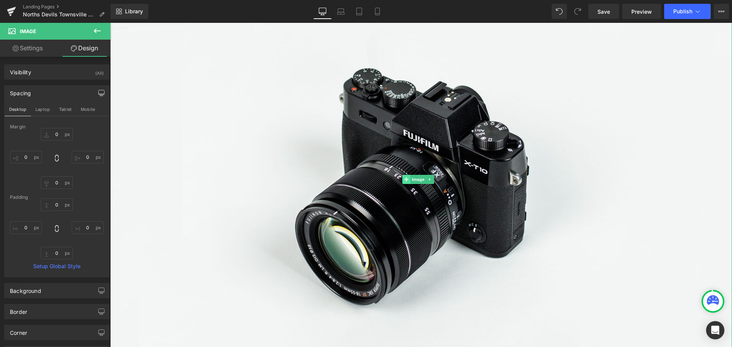
scroll to position [114, 0]
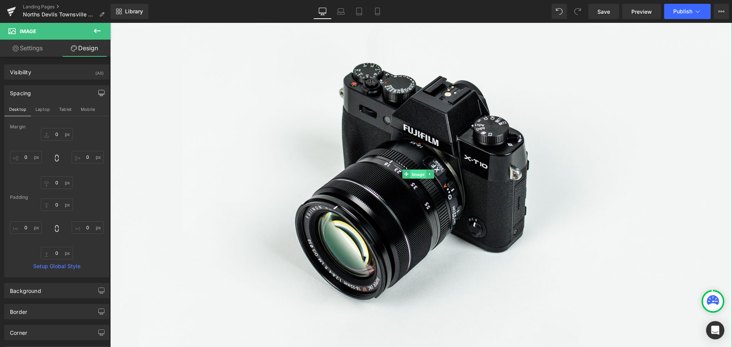
click at [415, 175] on span "Image" at bounding box center [418, 174] width 16 height 9
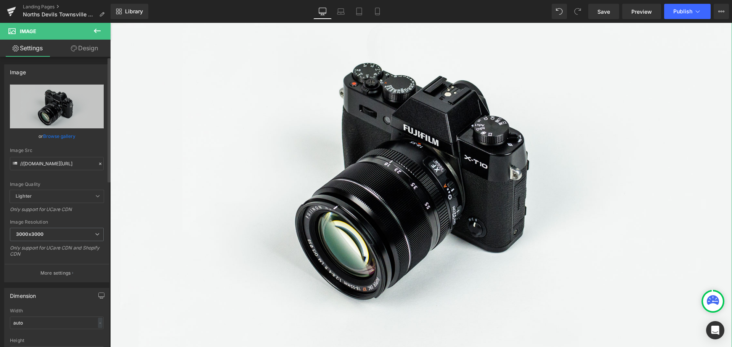
click at [62, 138] on link "Browse gallery" at bounding box center [59, 136] width 32 height 13
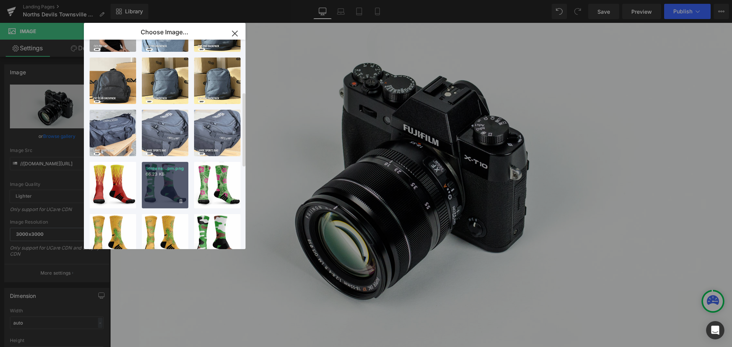
scroll to position [0, 0]
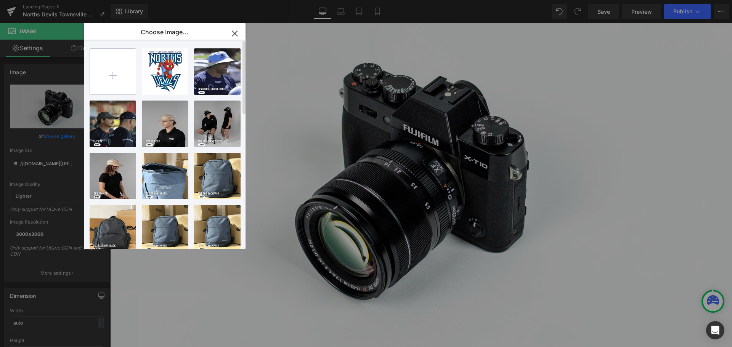
click at [118, 74] on input "file" at bounding box center [113, 72] width 46 height 46
type input "C:\fakepath\Screenshot 2025-09-09 162752.png"
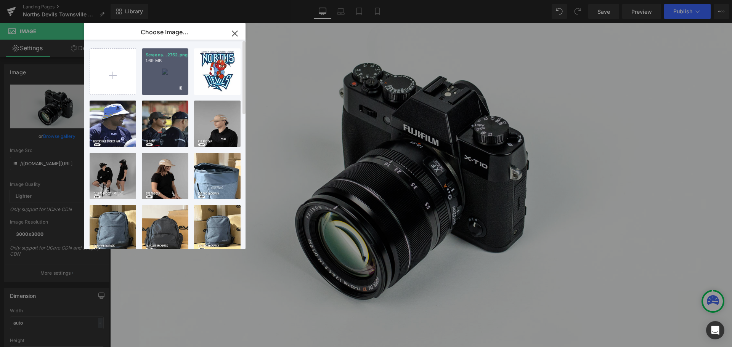
click at [166, 80] on div "Screens...2752.png 1.69 MB" at bounding box center [165, 71] width 46 height 46
type input "https://ucarecdn.com/952bb35f-6ef3-4dde-b946-4a14dbba75c5/-/format/auto/-/previ…"
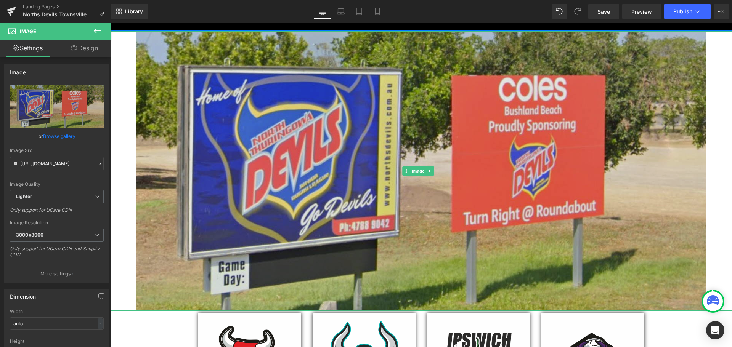
scroll to position [38, 0]
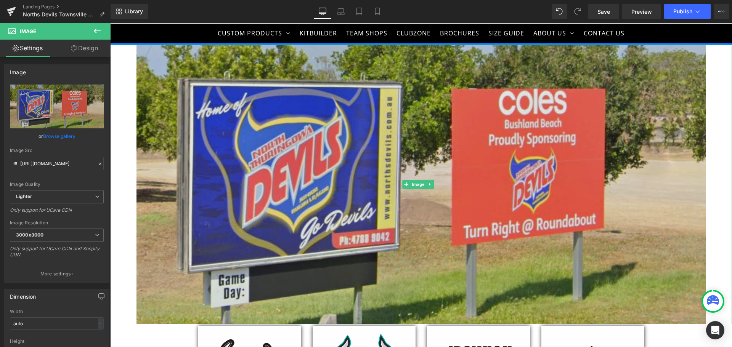
drag, startPoint x: 420, startPoint y: 324, endPoint x: 422, endPoint y: 275, distance: 48.4
click at [422, 275] on div "Image" at bounding box center [421, 185] width 622 height 280
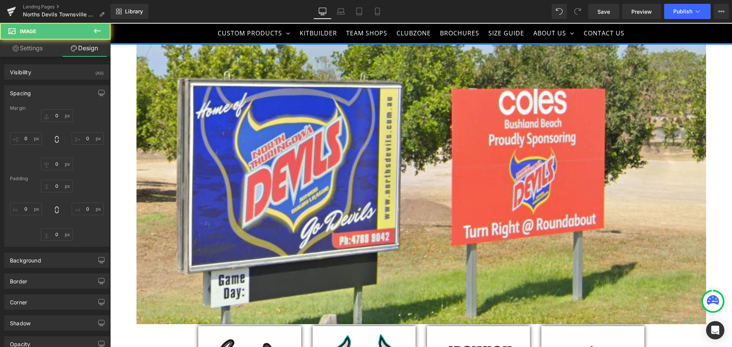
type input "0"
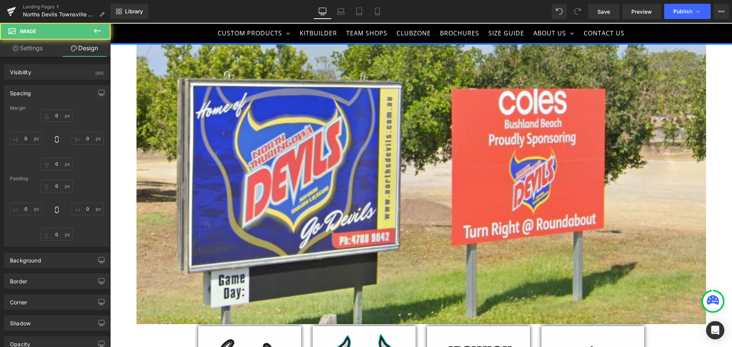
type input "0"
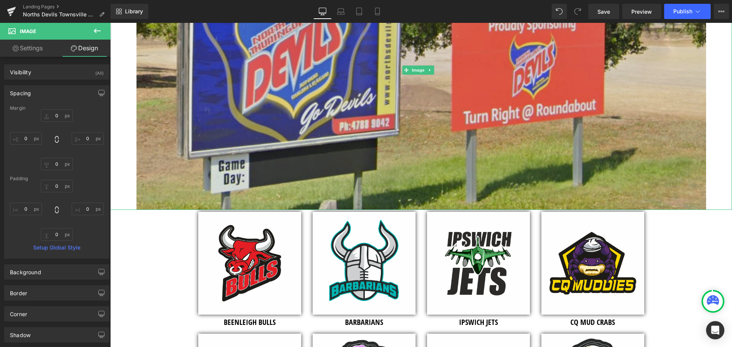
scroll to position [0, 0]
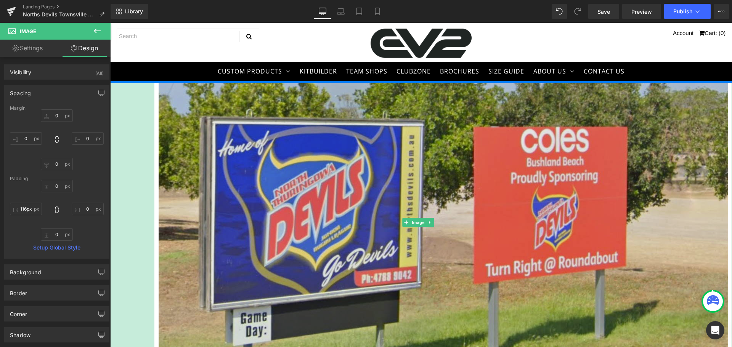
drag, startPoint x: 111, startPoint y: 144, endPoint x: 155, endPoint y: 145, distance: 44.2
click at [155, 145] on div "Image 116px" at bounding box center [421, 223] width 622 height 280
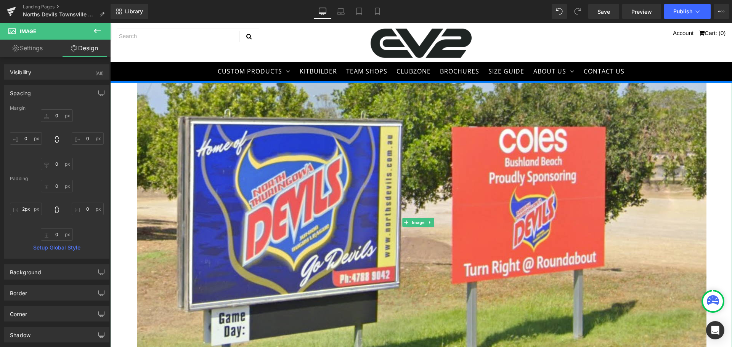
drag, startPoint x: 154, startPoint y: 156, endPoint x: 90, endPoint y: 162, distance: 63.6
click at [110, 162] on html "CUSTOM PRODUCTS TEAM WEAR AFL Athletics Basketball Boxing Cricket Cycling Dodge…" at bounding box center [421, 185] width 622 height 324
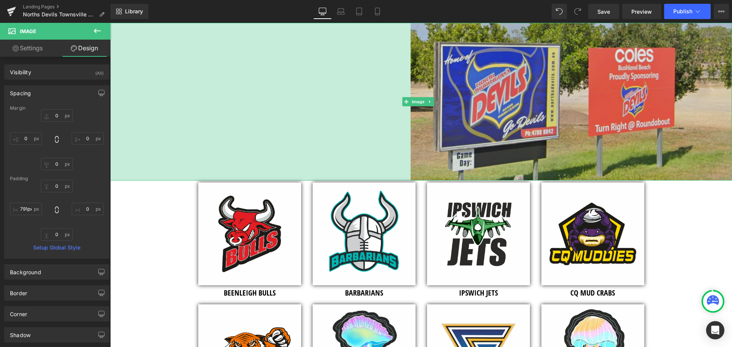
scroll to position [76, 0]
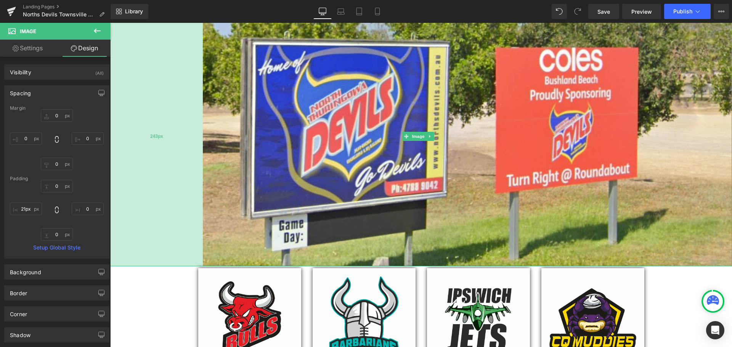
type input "5px"
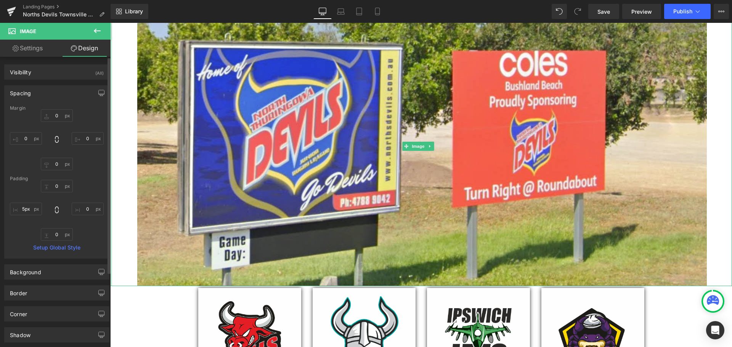
click at [88, 127] on div "0px 0 0px 0 0px 0 0px 0" at bounding box center [57, 139] width 94 height 61
click at [431, 146] on icon at bounding box center [430, 146] width 4 height 5
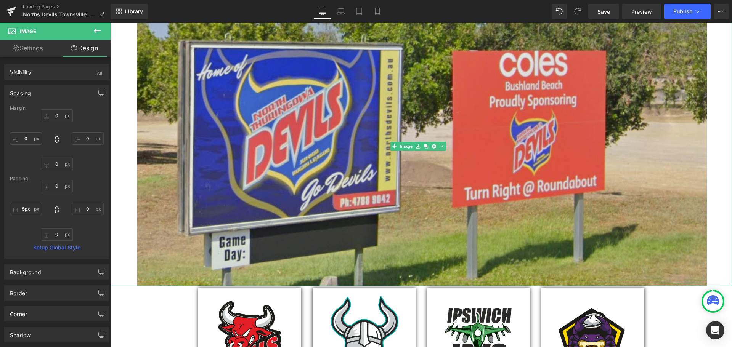
click at [356, 149] on img at bounding box center [420, 146] width 571 height 280
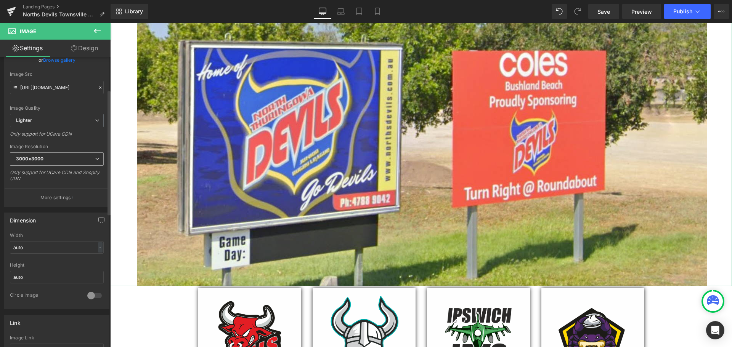
click at [63, 160] on span "3000x3000" at bounding box center [57, 158] width 94 height 13
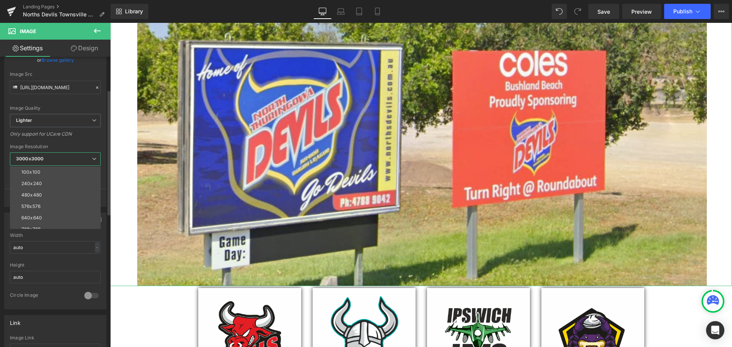
click at [69, 159] on span "3000x3000" at bounding box center [55, 158] width 91 height 13
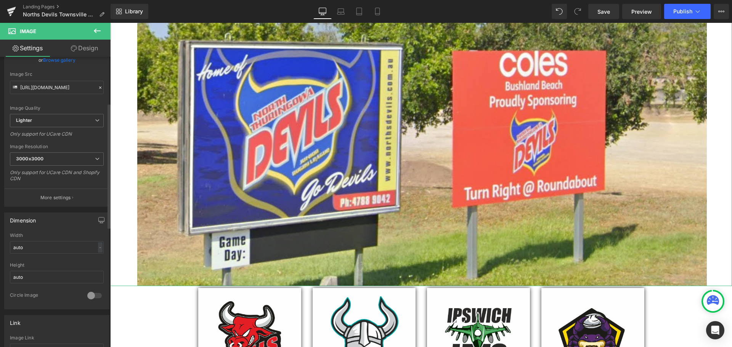
scroll to position [152, 0]
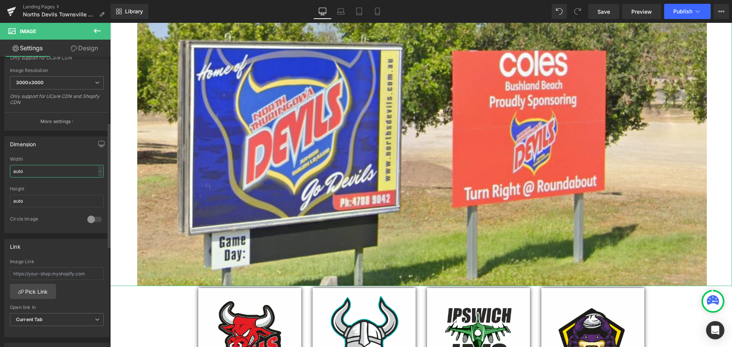
click at [46, 171] on input "auto" at bounding box center [57, 171] width 94 height 13
click at [98, 171] on div "-" at bounding box center [100, 171] width 5 height 10
click at [97, 183] on li "%" at bounding box center [99, 183] width 10 height 11
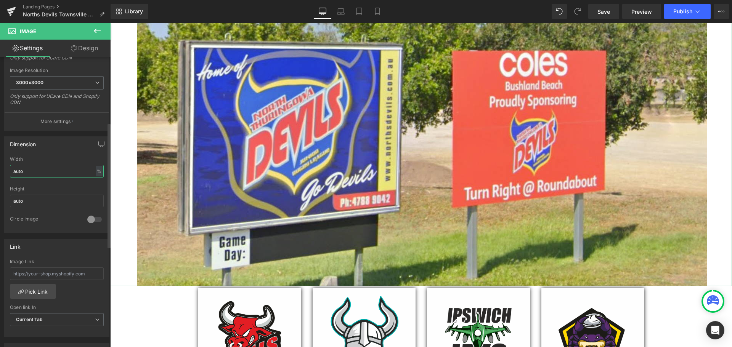
drag, startPoint x: 37, startPoint y: 173, endPoint x: 0, endPoint y: 171, distance: 37.4
click at [0, 171] on div "Dimension auto Width auto % % px auto Height auto 0 Circle Image" at bounding box center [57, 182] width 114 height 103
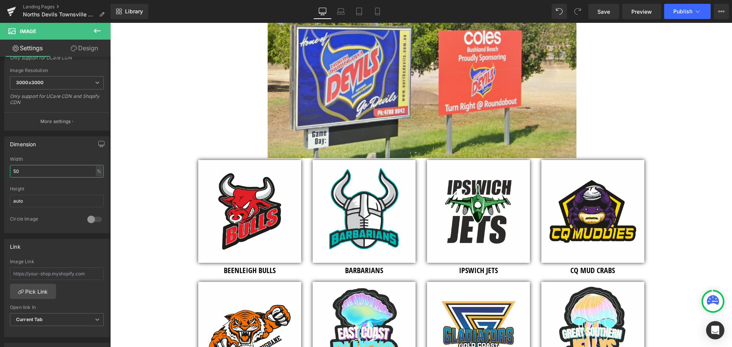
scroll to position [38, 0]
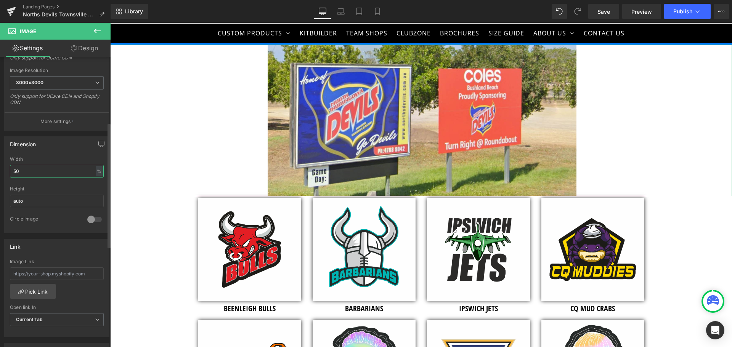
drag, startPoint x: 51, startPoint y: 172, endPoint x: 0, endPoint y: 171, distance: 51.1
click at [0, 171] on div "Dimension 50% Width 50 % % px auto Height auto 0 Circle Image" at bounding box center [57, 182] width 114 height 103
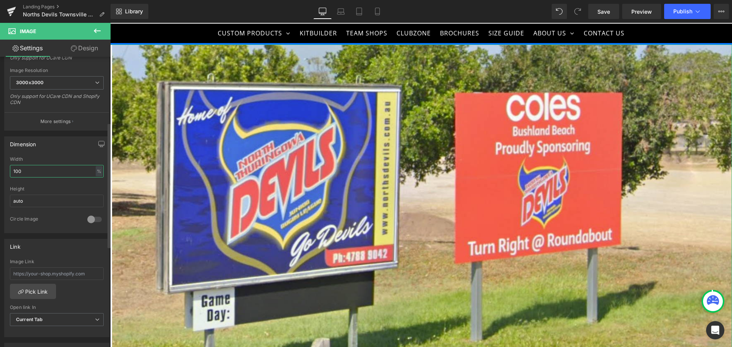
drag, startPoint x: 24, startPoint y: 171, endPoint x: 9, endPoint y: 171, distance: 15.2
click at [9, 171] on div "100% Width 100 % % px auto Height auto 0 Circle Image" at bounding box center [57, 195] width 104 height 76
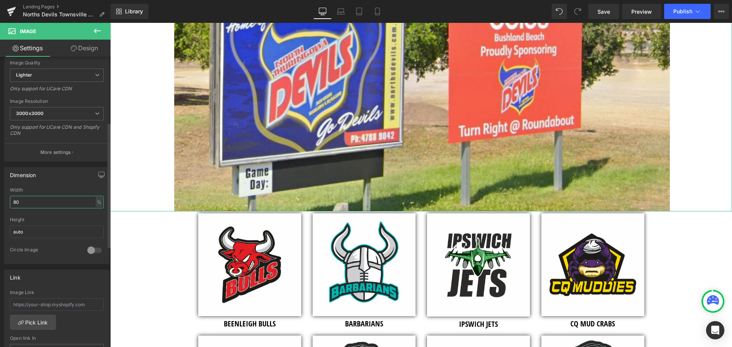
scroll to position [0, 0]
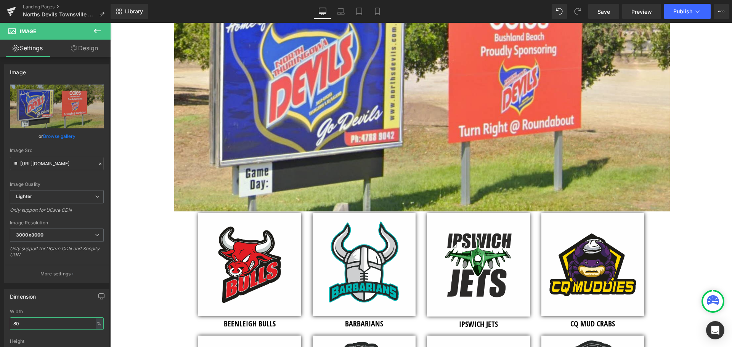
type input "80"
click at [97, 30] on icon at bounding box center [97, 30] width 9 height 9
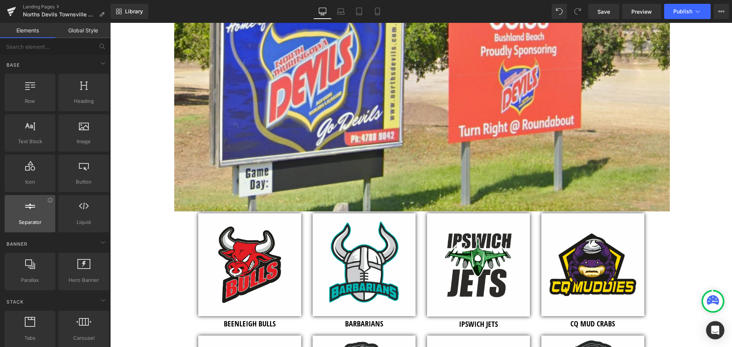
click at [45, 216] on div at bounding box center [30, 209] width 46 height 17
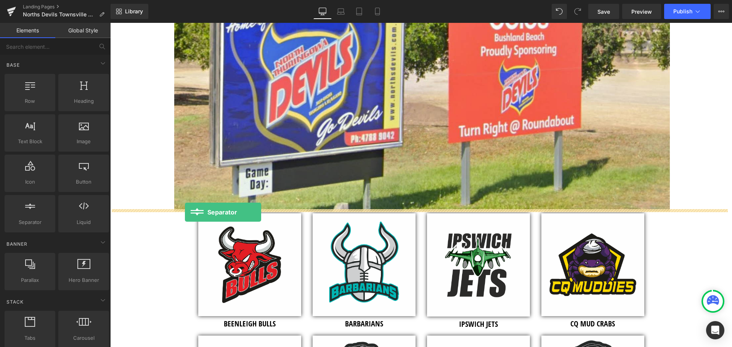
drag, startPoint x: 147, startPoint y: 238, endPoint x: 185, endPoint y: 212, distance: 45.2
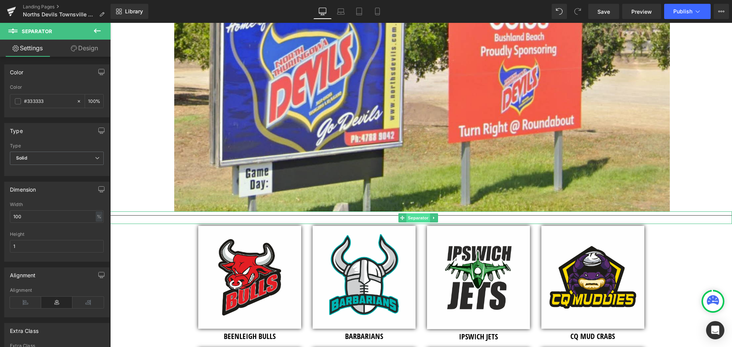
click at [411, 215] on span "Separator" at bounding box center [418, 217] width 24 height 9
click at [420, 215] on span "Separator" at bounding box center [418, 217] width 24 height 9
click at [95, 101] on div "100 %" at bounding box center [94, 101] width 18 height 13
drag, startPoint x: 87, startPoint y: 101, endPoint x: 103, endPoint y: 101, distance: 16.4
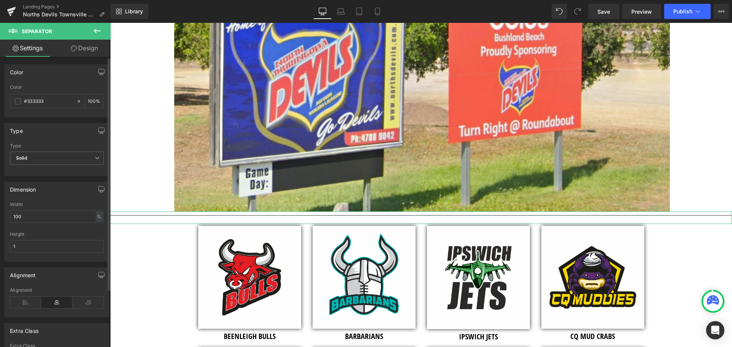
click at [103, 101] on div "rgb(51, 51, 51) Color #333333 100 %" at bounding box center [57, 101] width 104 height 32
type input "1"
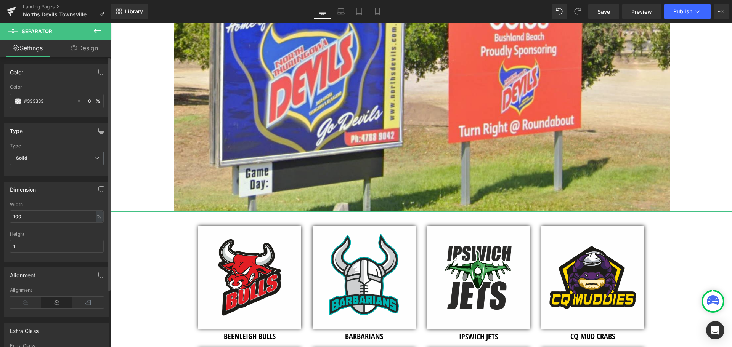
type input "0"
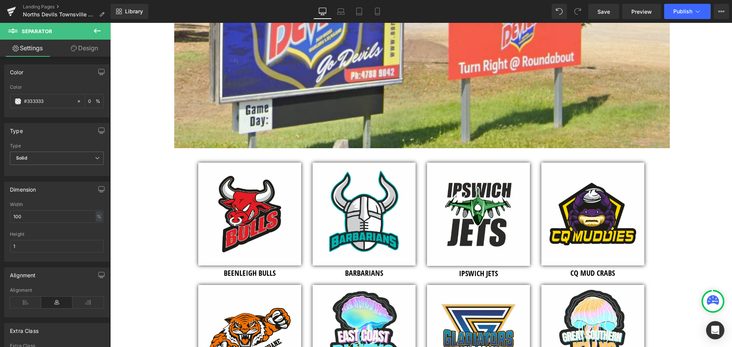
scroll to position [114, 0]
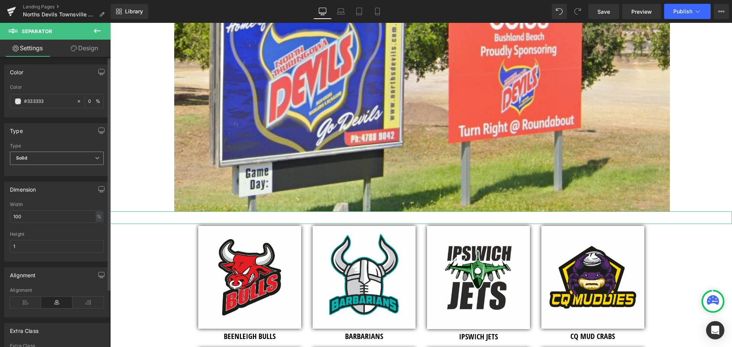
click at [40, 154] on span "Solid" at bounding box center [57, 158] width 94 height 13
click at [43, 180] on li "Dashed" at bounding box center [55, 183] width 91 height 11
click at [58, 158] on span "Dashed" at bounding box center [57, 158] width 94 height 13
click at [55, 173] on li "Solid" at bounding box center [55, 171] width 91 height 11
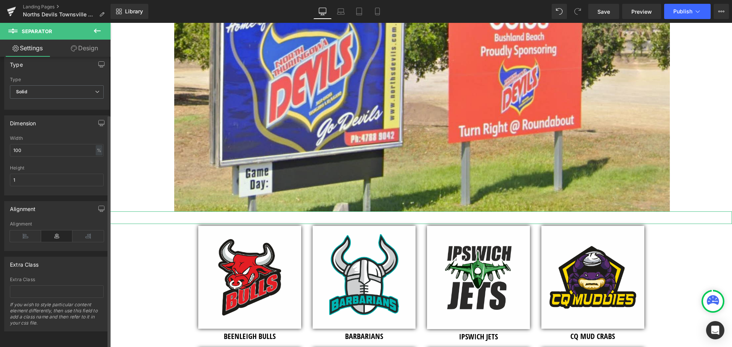
scroll to position [0, 0]
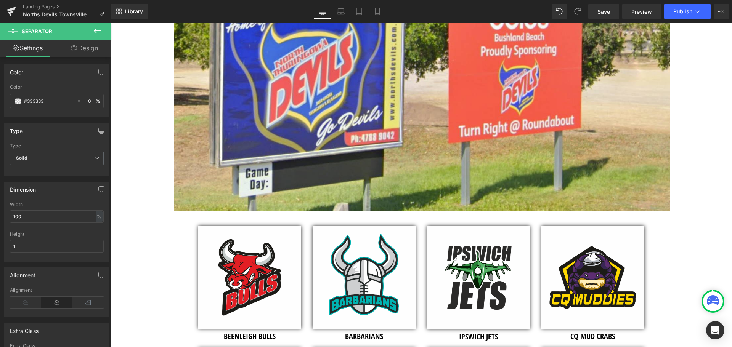
click at [95, 30] on icon at bounding box center [97, 31] width 7 height 5
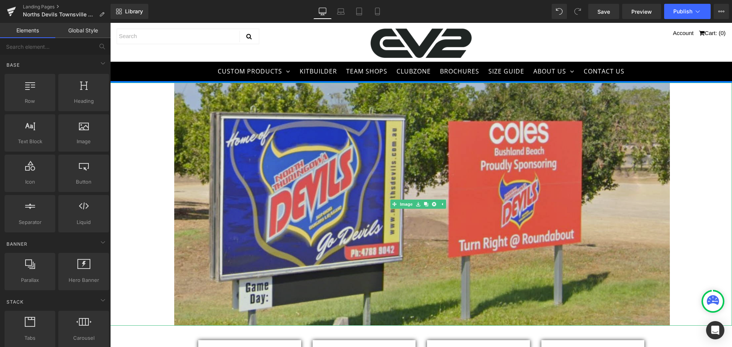
scroll to position [76, 0]
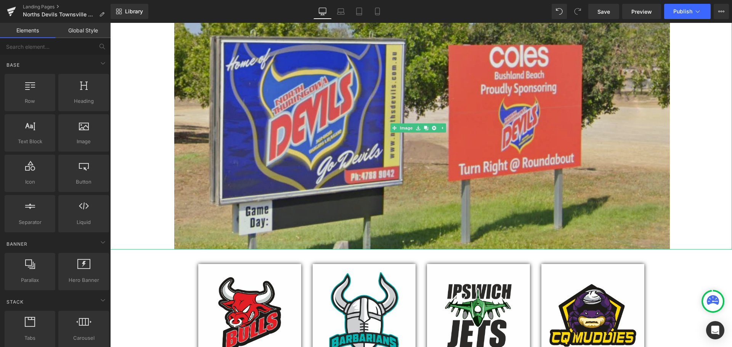
click at [363, 165] on img at bounding box center [420, 128] width 497 height 244
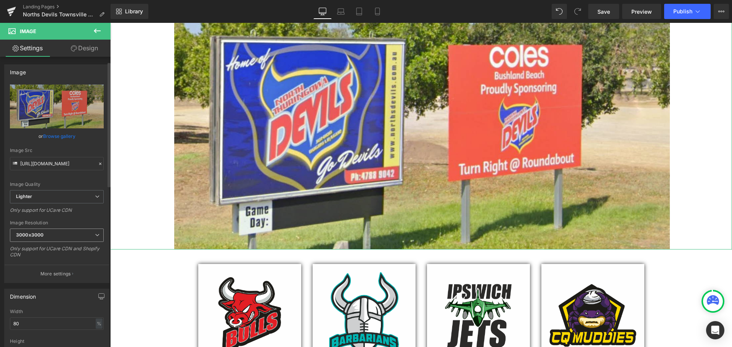
scroll to position [114, 0]
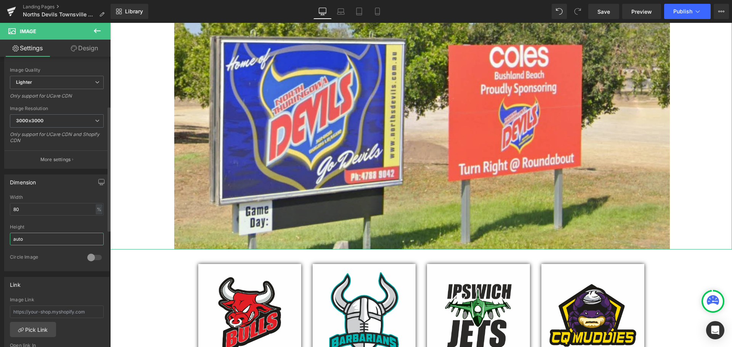
drag, startPoint x: 49, startPoint y: 239, endPoint x: 0, endPoint y: 239, distance: 49.2
click at [0, 239] on div "Dimension 80% Width 80 % % px auto Height auto 0 Circle Image" at bounding box center [57, 220] width 114 height 103
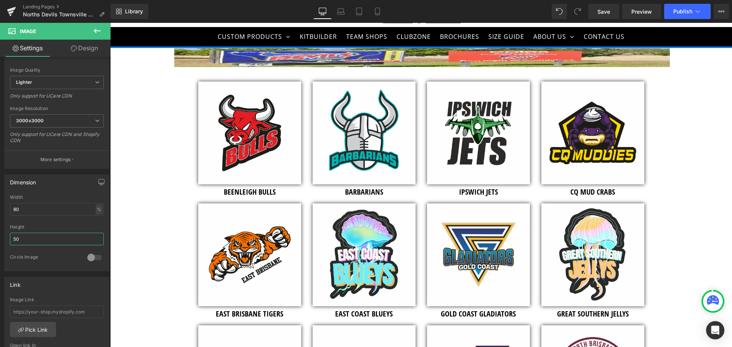
scroll to position [0, 0]
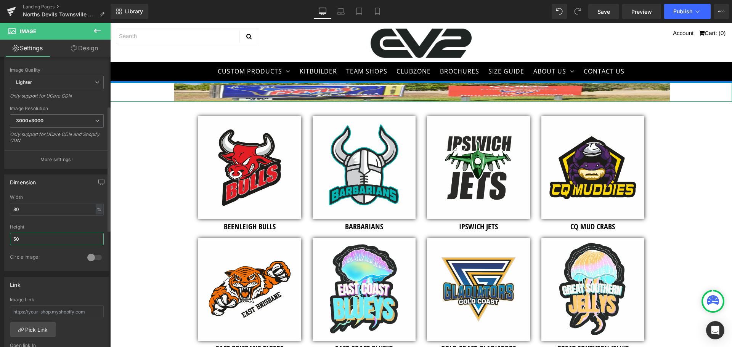
type input "5"
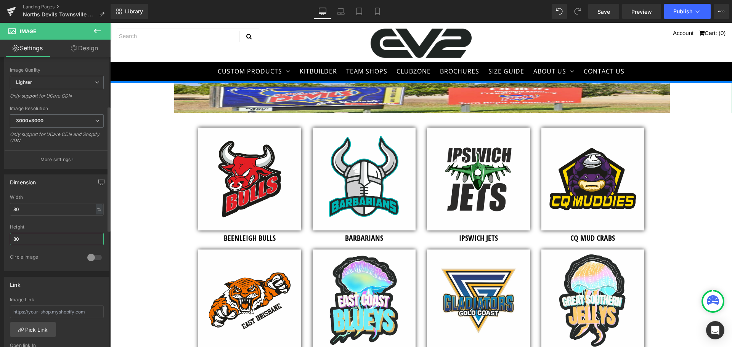
drag, startPoint x: 88, startPoint y: 240, endPoint x: 0, endPoint y: 239, distance: 88.4
click at [0, 239] on div "Dimension 80% Width 80 % % px 80px Height 80 0 Circle Image" at bounding box center [57, 220] width 114 height 103
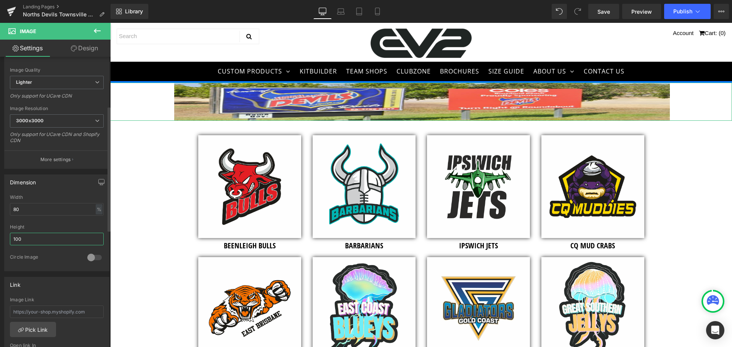
type input "100"
click at [88, 256] on div at bounding box center [94, 258] width 18 height 12
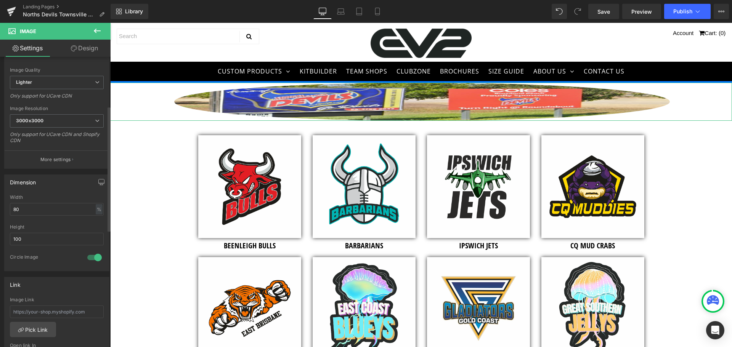
click at [91, 256] on div at bounding box center [94, 258] width 18 height 12
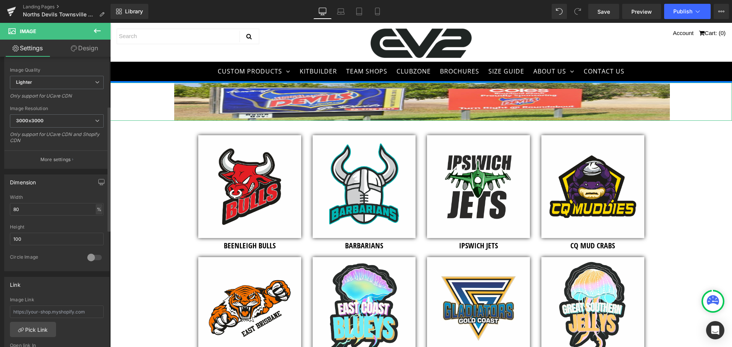
click at [96, 211] on div "%" at bounding box center [99, 209] width 7 height 10
click at [75, 204] on input "80" at bounding box center [57, 209] width 94 height 13
click at [96, 210] on div "%" at bounding box center [99, 209] width 7 height 10
click at [95, 233] on li "px" at bounding box center [99, 232] width 10 height 11
drag, startPoint x: 37, startPoint y: 209, endPoint x: 0, endPoint y: 213, distance: 37.1
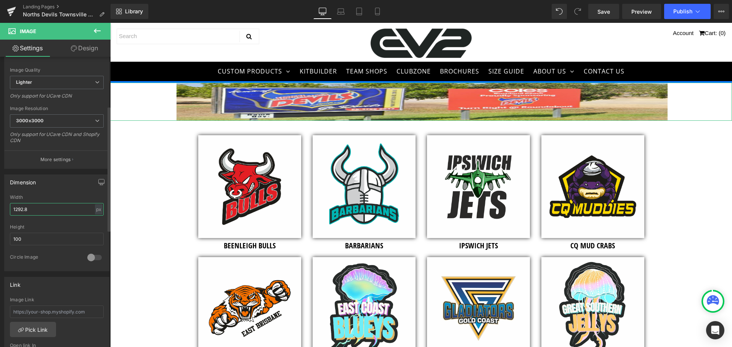
click at [0, 213] on div "Dimension 1292.8px Width 1292.8 px % px 100px Height 100 0 Circle Image" at bounding box center [57, 220] width 114 height 103
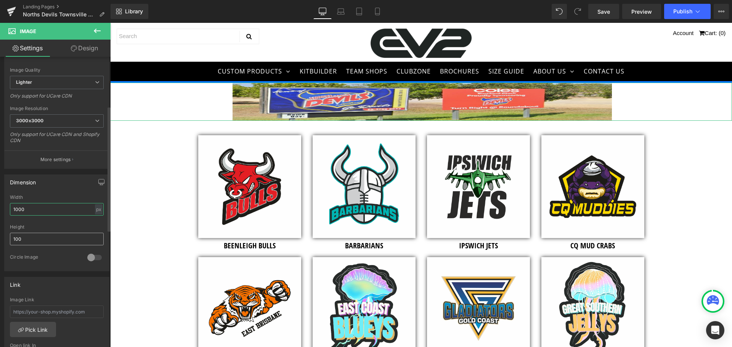
type input "1000"
drag, startPoint x: 27, startPoint y: 242, endPoint x: 0, endPoint y: 240, distance: 27.1
click at [0, 240] on div "Dimension 1000px Width 1000 px % px 100px Height 100 0 Circle Image" at bounding box center [57, 220] width 114 height 103
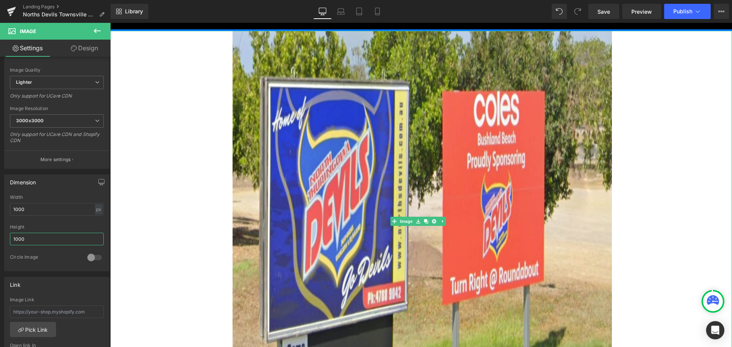
scroll to position [38, 0]
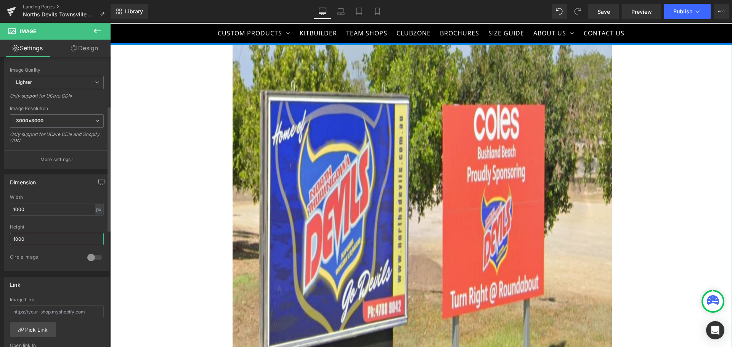
drag, startPoint x: 33, startPoint y: 238, endPoint x: 6, endPoint y: 231, distance: 28.0
click at [2, 239] on div "Dimension 1000px Width 1000 px % px 1000px Height 1000 0 Circle Image" at bounding box center [57, 220] width 114 height 103
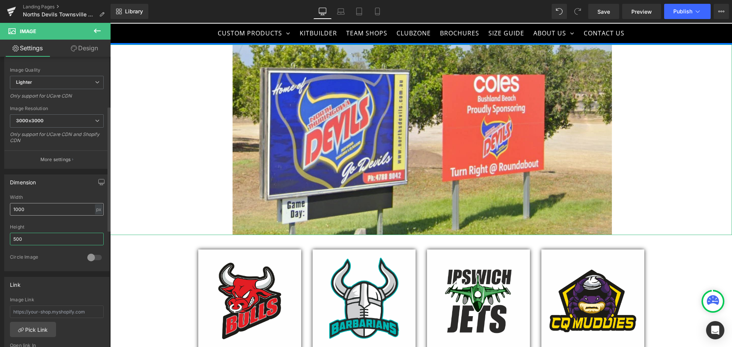
type input "500"
drag, startPoint x: 42, startPoint y: 207, endPoint x: 0, endPoint y: 206, distance: 41.9
click at [0, 206] on div "Dimension 1000px Width 1000 px % px 500px Height 500 0 Circle Image" at bounding box center [57, 220] width 114 height 103
drag, startPoint x: 37, startPoint y: 235, endPoint x: 0, endPoint y: 235, distance: 36.6
click at [0, 235] on div "Dimension 1000px Width 1000 px % px 500px Height 500 0 Circle Image" at bounding box center [57, 220] width 114 height 103
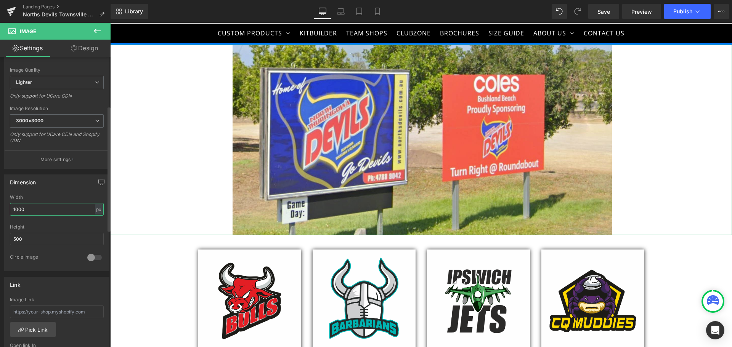
drag, startPoint x: 23, startPoint y: 210, endPoint x: 0, endPoint y: 211, distance: 22.9
click at [0, 211] on div "Dimension 1000px Width 1000 px % px 500px Height 500 0 Circle Image" at bounding box center [57, 220] width 114 height 103
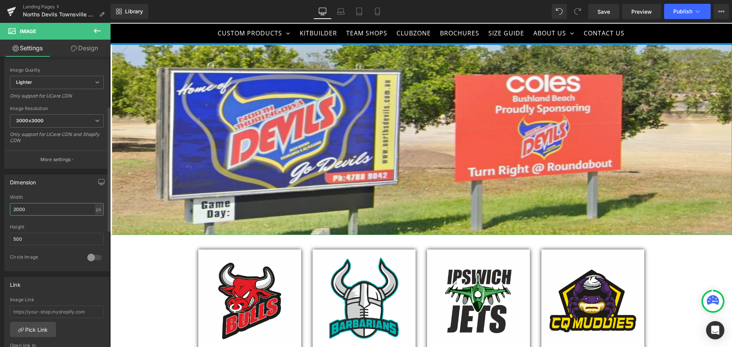
type input "2000"
click at [87, 258] on div at bounding box center [94, 258] width 18 height 12
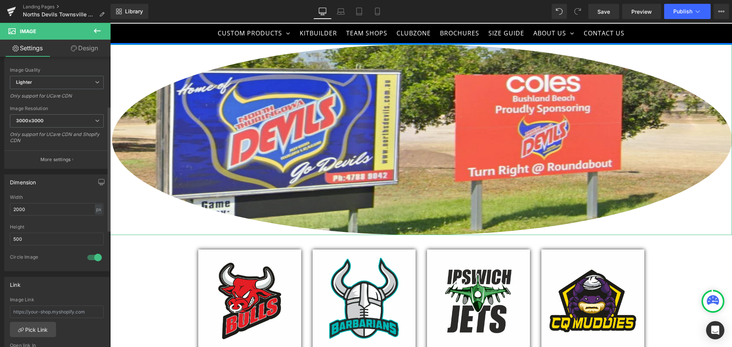
click at [87, 258] on div at bounding box center [94, 258] width 18 height 12
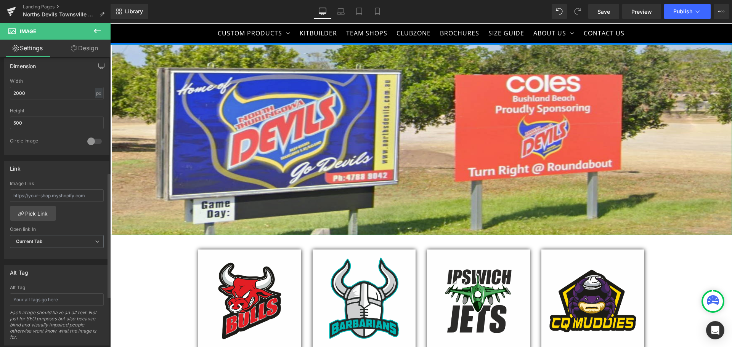
scroll to position [229, 0]
click at [29, 213] on link "Pick Link" at bounding box center [33, 215] width 46 height 15
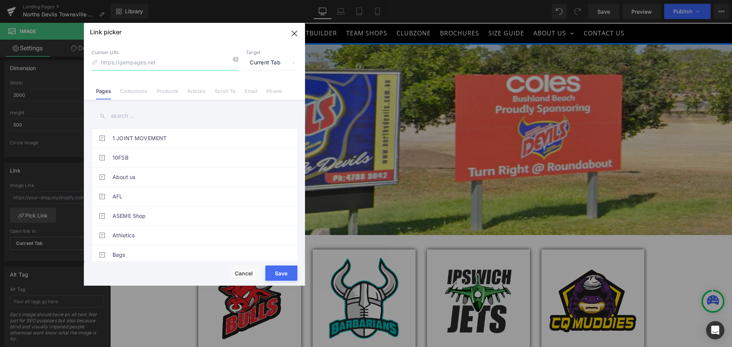
click at [144, 64] on input at bounding box center [164, 63] width 147 height 14
click at [149, 64] on input at bounding box center [164, 63] width 147 height 14
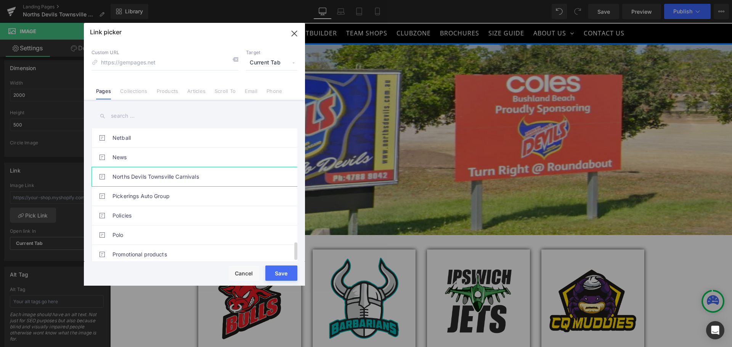
click at [152, 174] on link "Norths Devils Townsville Carnivals" at bounding box center [196, 176] width 168 height 19
type input "/pages/norths-devils-townsville-carnivals"
click at [283, 270] on button "Save" at bounding box center [281, 273] width 32 height 15
type input "/pages/norths-devils-townsville-carnivals"
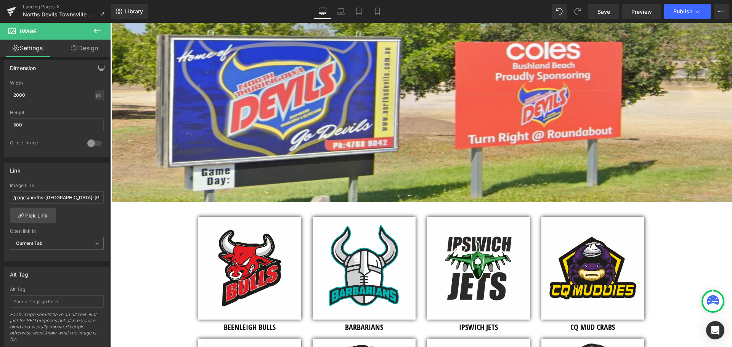
scroll to position [152, 0]
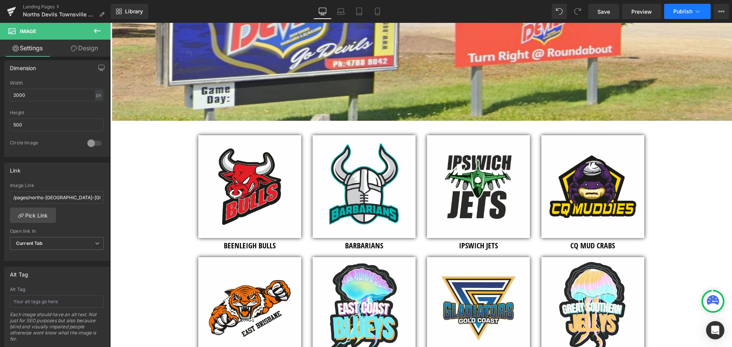
click at [694, 10] on icon at bounding box center [698, 12] width 8 height 8
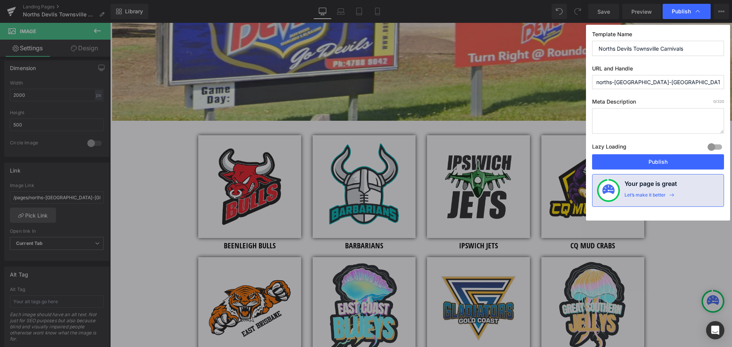
drag, startPoint x: 696, startPoint y: 11, endPoint x: 689, endPoint y: 14, distance: 8.0
click at [697, 11] on icon at bounding box center [698, 12] width 8 height 8
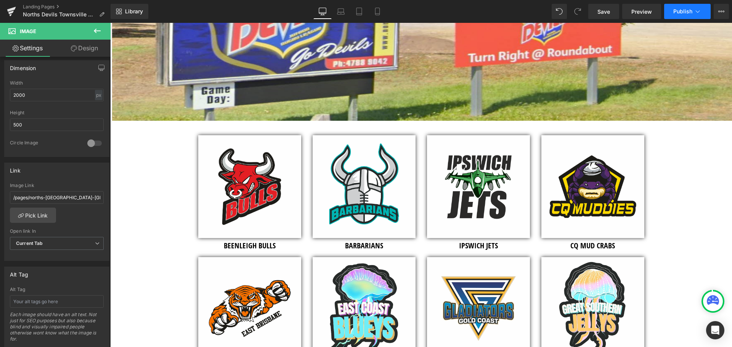
click at [681, 10] on span "Publish" at bounding box center [682, 11] width 19 height 6
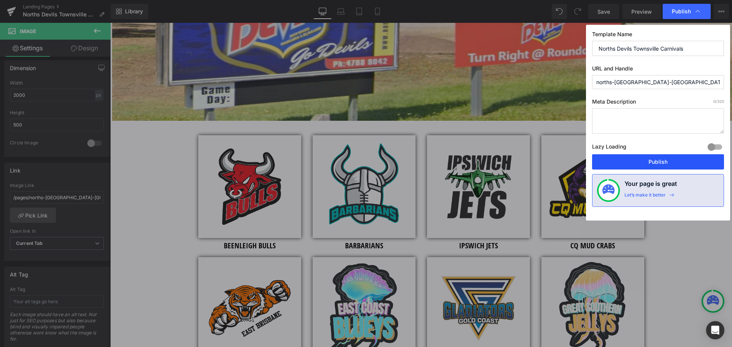
click at [643, 165] on button "Publish" at bounding box center [658, 161] width 132 height 15
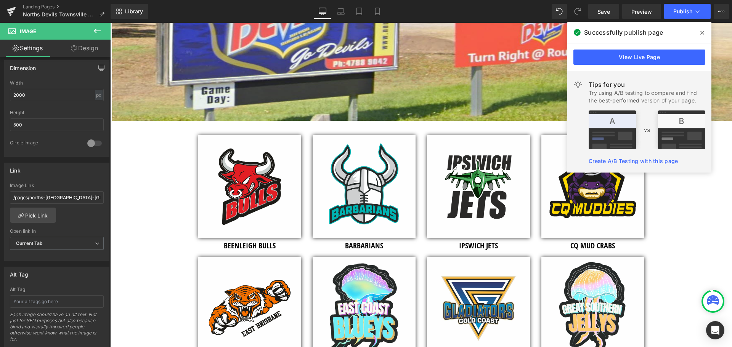
click at [700, 29] on span at bounding box center [702, 33] width 12 height 12
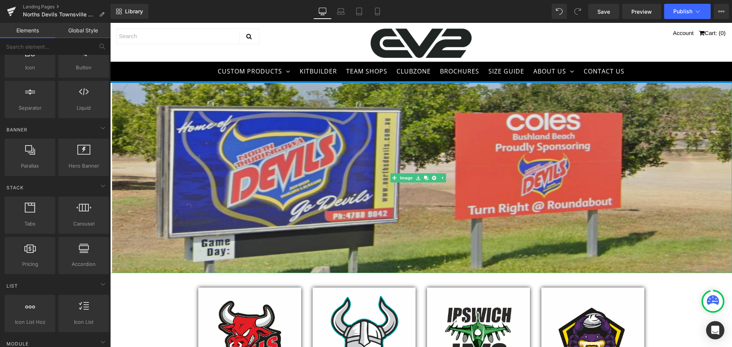
scroll to position [76, 0]
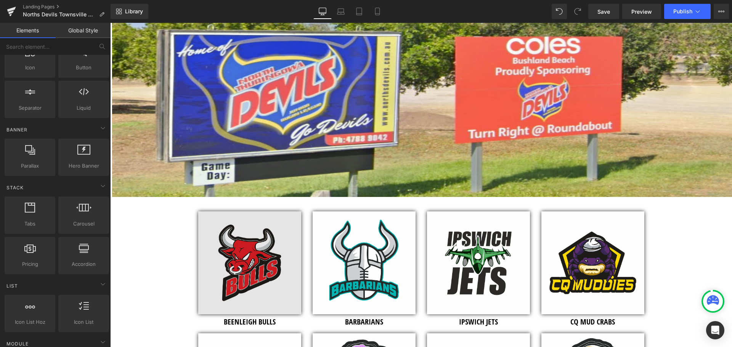
click at [236, 239] on img at bounding box center [249, 263] width 103 height 103
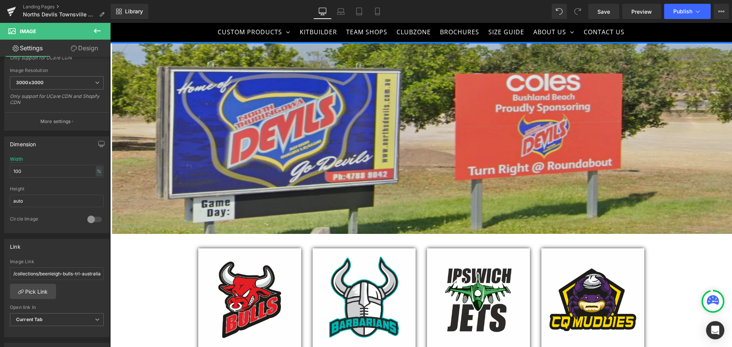
scroll to position [0, 0]
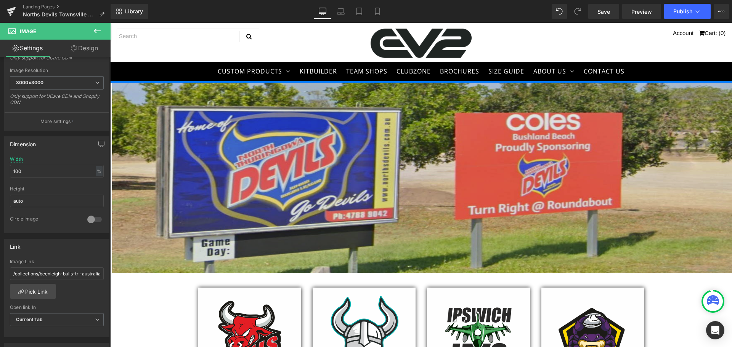
click at [188, 192] on img at bounding box center [421, 178] width 622 height 191
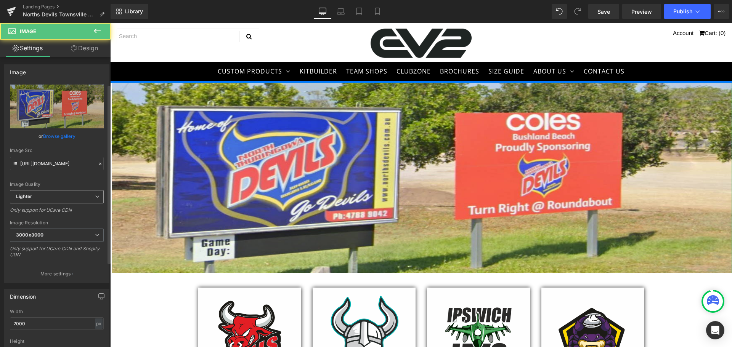
scroll to position [152, 0]
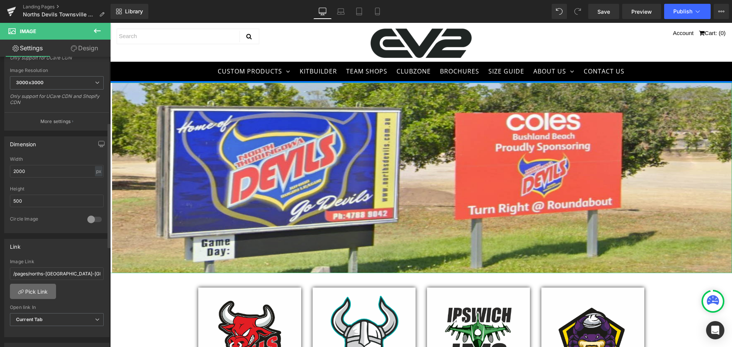
click at [41, 287] on link "Pick Link" at bounding box center [33, 291] width 46 height 15
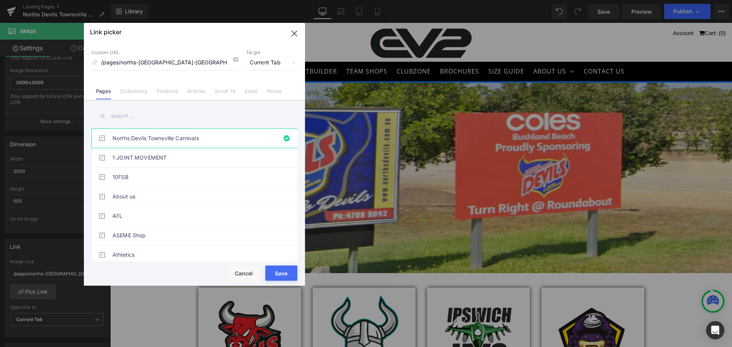
click at [235, 59] on icon at bounding box center [235, 59] width 6 height 6
click at [80, 64] on div "Link picker Back to Library Insert Custom URL /pages/norths-devils-townsville-c…" at bounding box center [366, 173] width 732 height 347
click at [277, 270] on button "Save" at bounding box center [281, 273] width 32 height 15
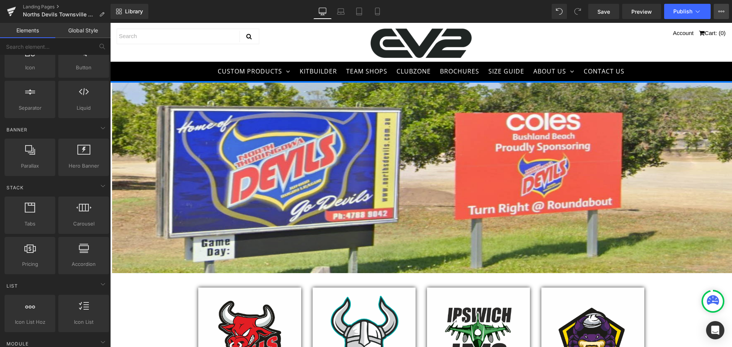
click at [716, 10] on button "View Live Page View with current Template Save Template to Library Schedule Pub…" at bounding box center [720, 11] width 15 height 15
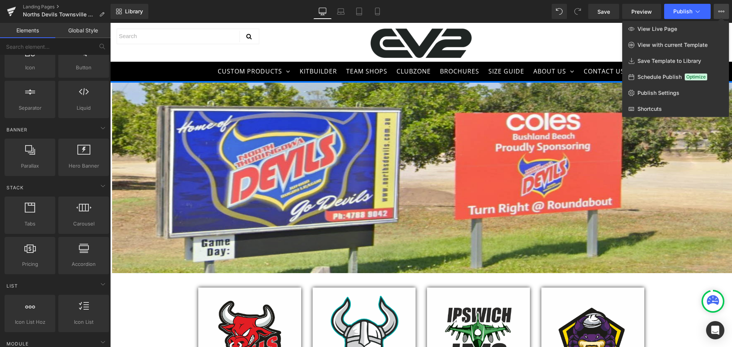
click at [720, 10] on icon at bounding box center [721, 11] width 6 height 6
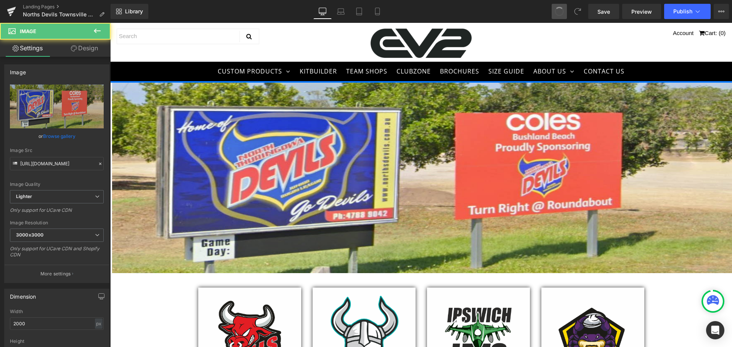
type input "/pages/norths-devils-townsville-carnivals"
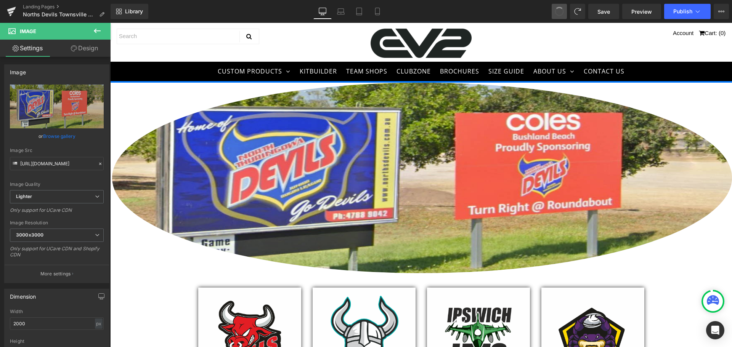
click at [563, 11] on span at bounding box center [558, 11] width 11 height 11
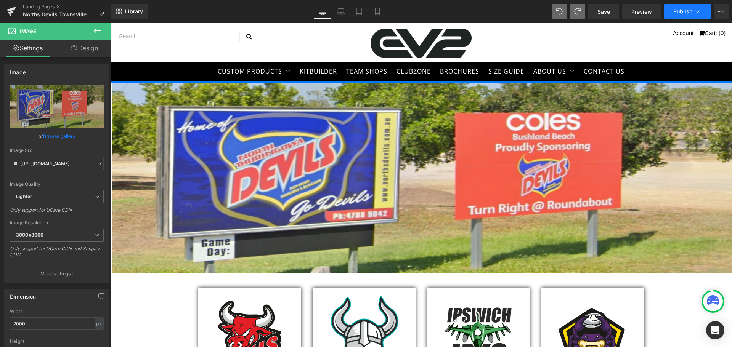
click at [684, 11] on span "Publish" at bounding box center [682, 11] width 19 height 6
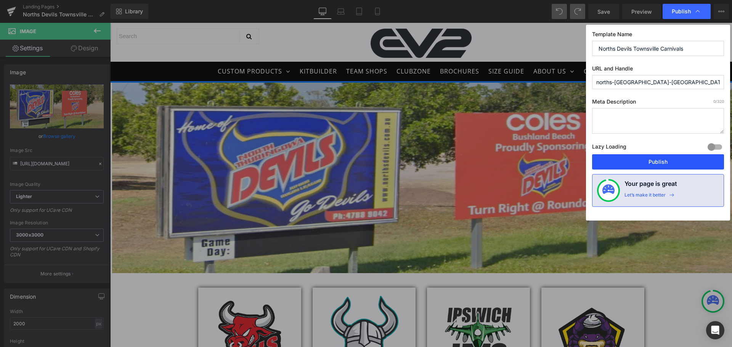
click at [629, 158] on button "Publish" at bounding box center [658, 161] width 132 height 15
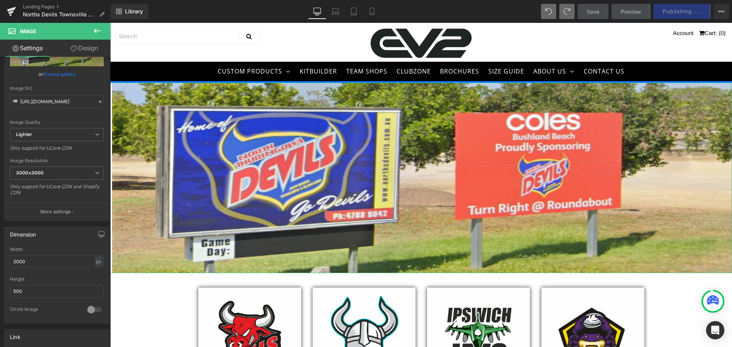
scroll to position [38, 0]
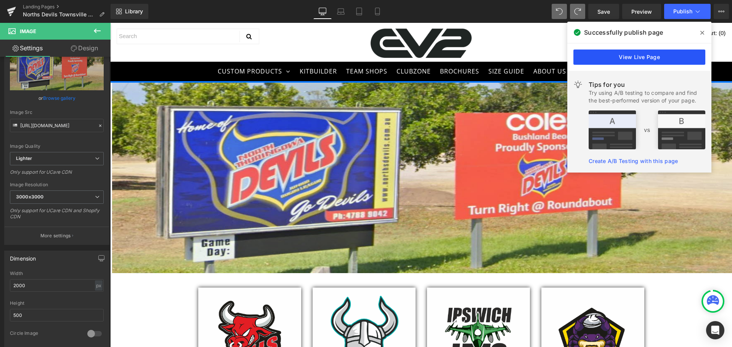
click at [663, 54] on link "View Live Page" at bounding box center [639, 57] width 132 height 15
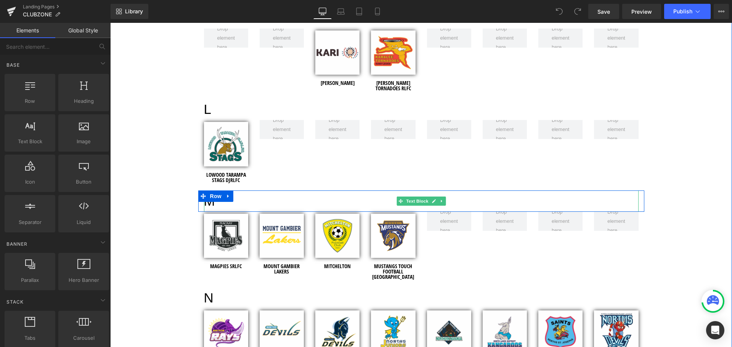
scroll to position [1334, 0]
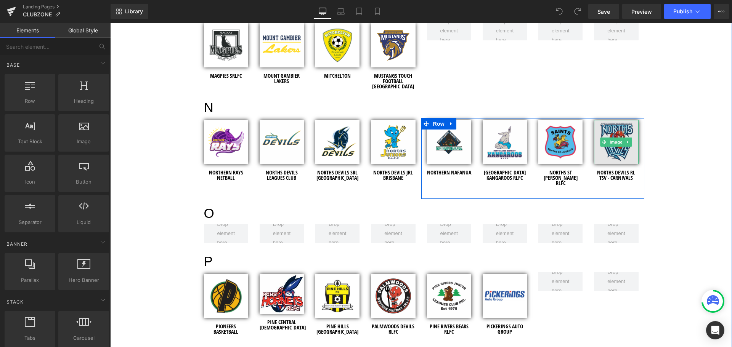
click at [615, 126] on img at bounding box center [616, 142] width 44 height 44
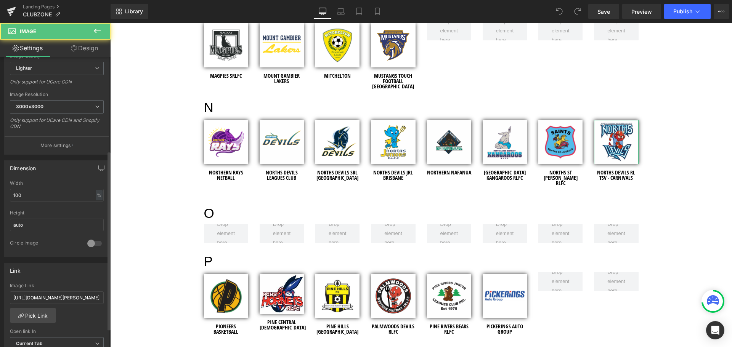
scroll to position [152, 0]
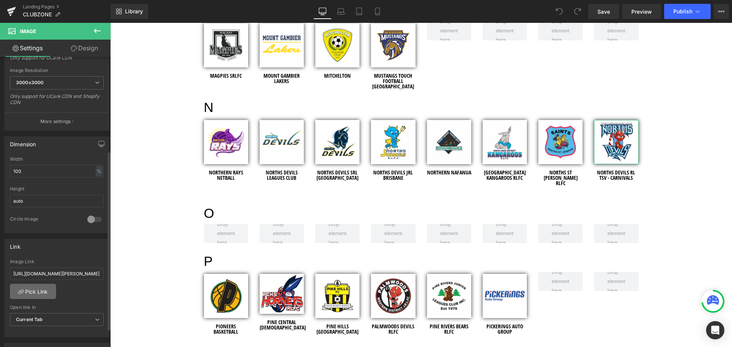
click at [35, 288] on link "Pick Link" at bounding box center [33, 291] width 46 height 15
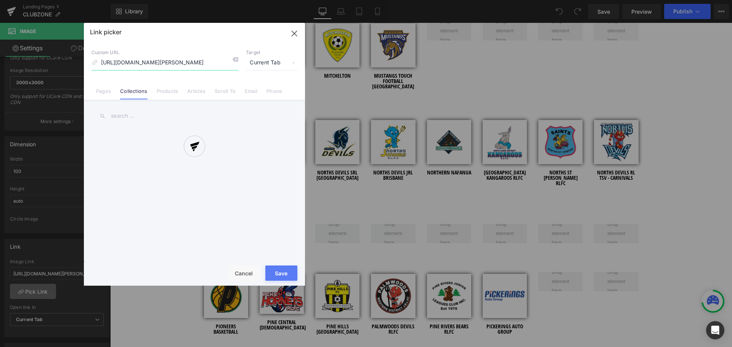
scroll to position [0, 28]
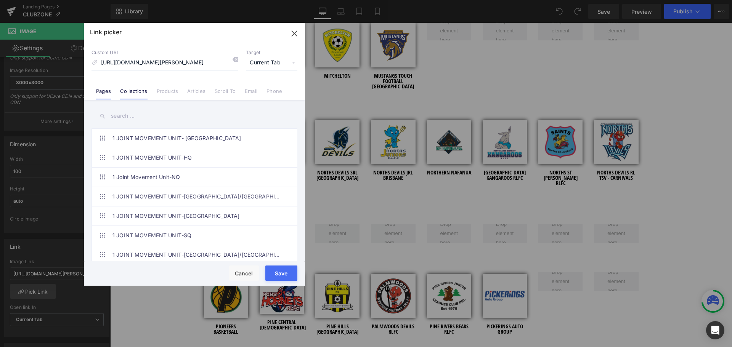
click at [107, 94] on link "Pages" at bounding box center [103, 93] width 15 height 11
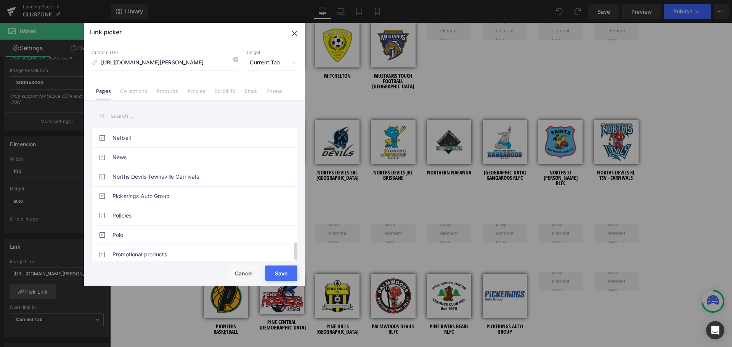
scroll to position [842, 0]
click at [167, 171] on link "Norths Devils Townsville Carnivals" at bounding box center [196, 176] width 168 height 19
click at [279, 271] on button "Save" at bounding box center [281, 273] width 32 height 15
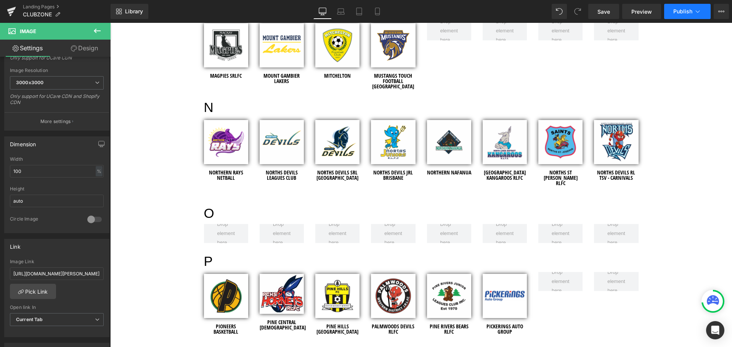
click at [668, 17] on button "Publish" at bounding box center [687, 11] width 46 height 15
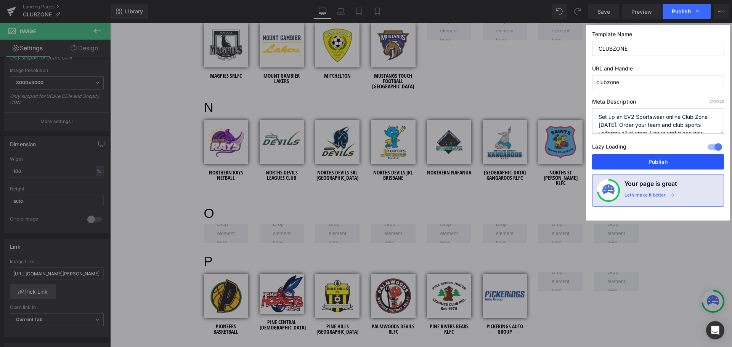
click at [642, 163] on button "Publish" at bounding box center [658, 161] width 132 height 15
